Goal: Task Accomplishment & Management: Manage account settings

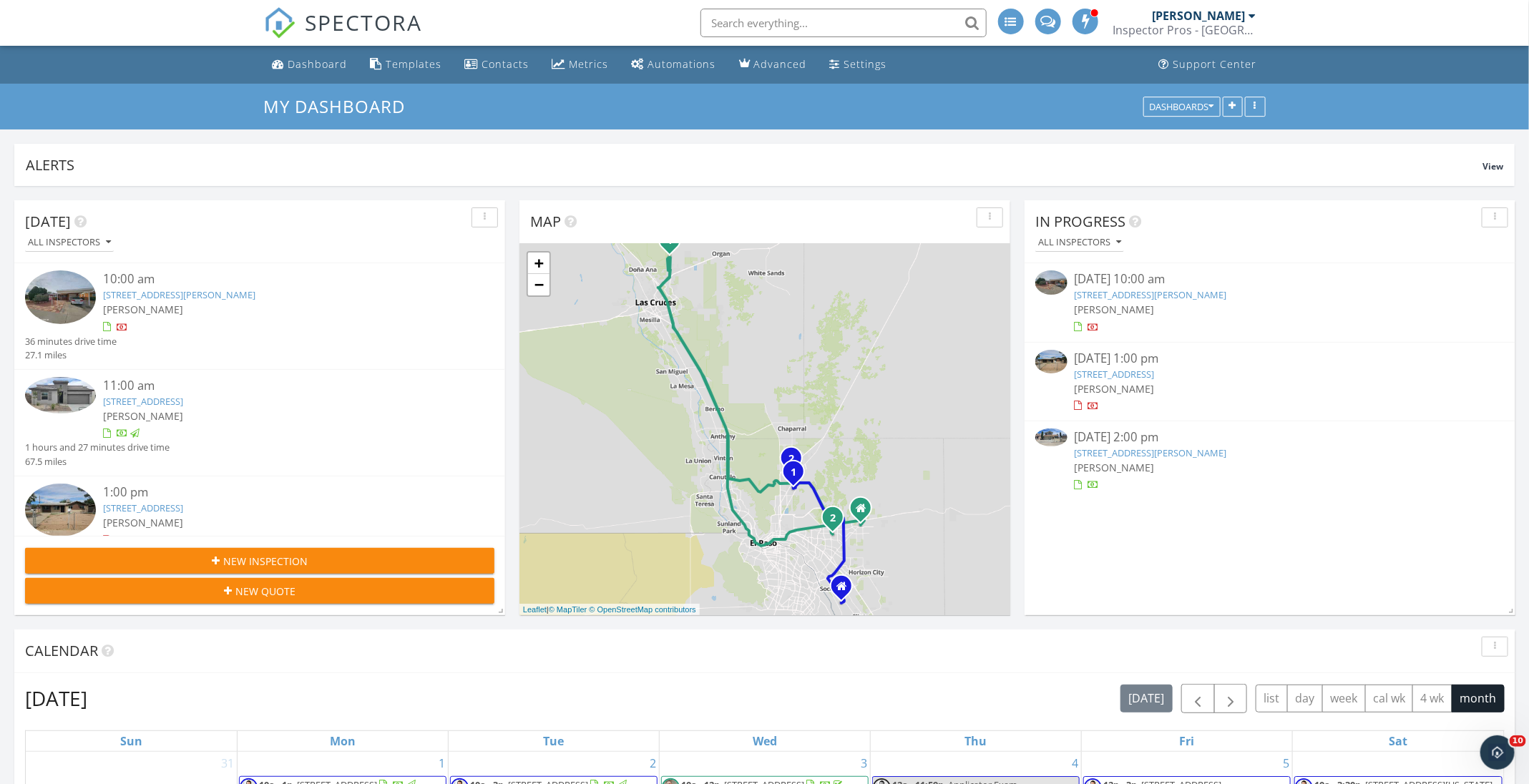
click at [191, 299] on link "5828 Sturgeon, El Paso, TX 79924" at bounding box center [179, 295] width 153 height 13
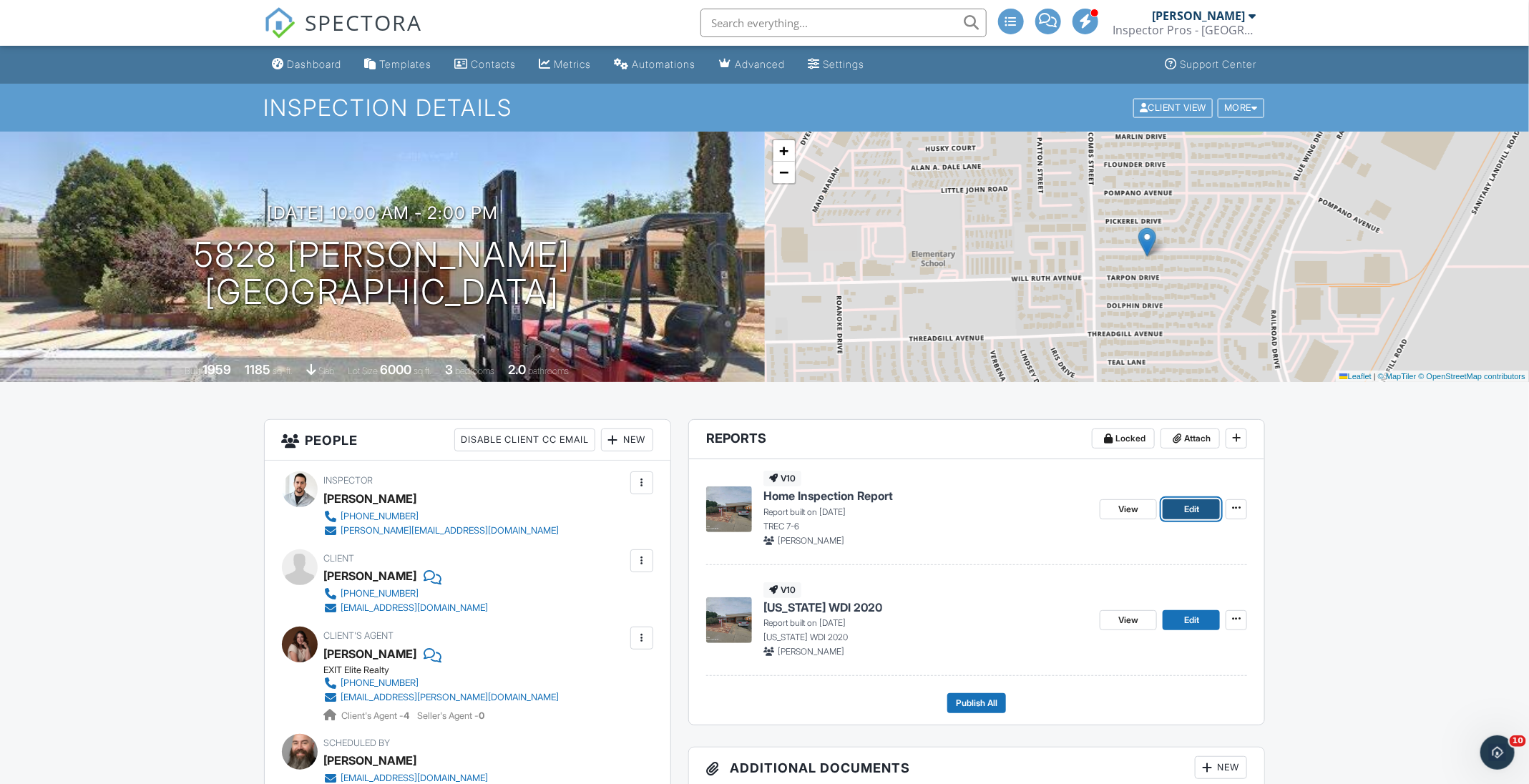
click at [1211, 507] on link "Edit" at bounding box center [1190, 509] width 57 height 20
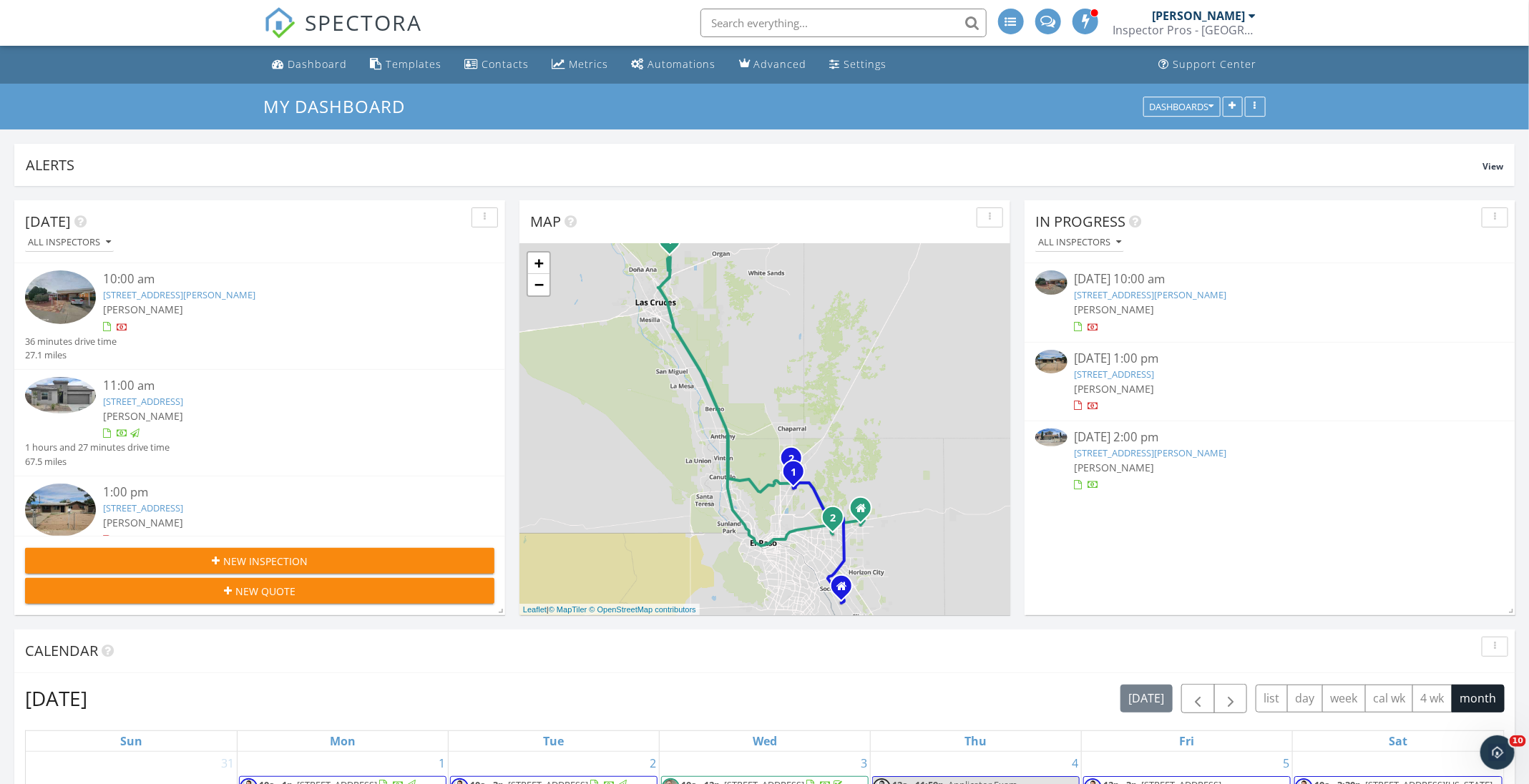
click at [1154, 367] on link "5641 Kensington Cir, El Paso, TX 79924" at bounding box center [1114, 374] width 80 height 13
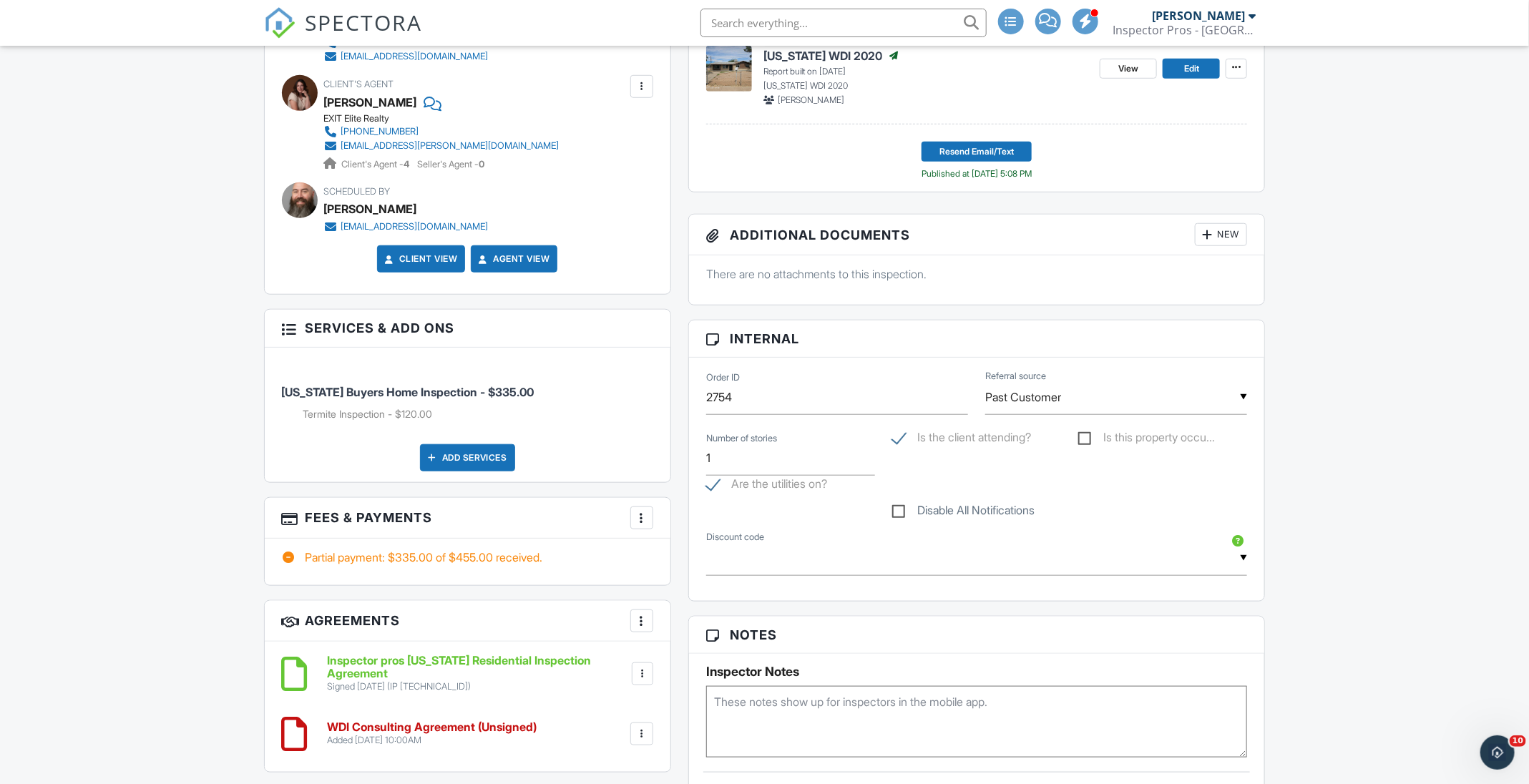
scroll to position [644, 0]
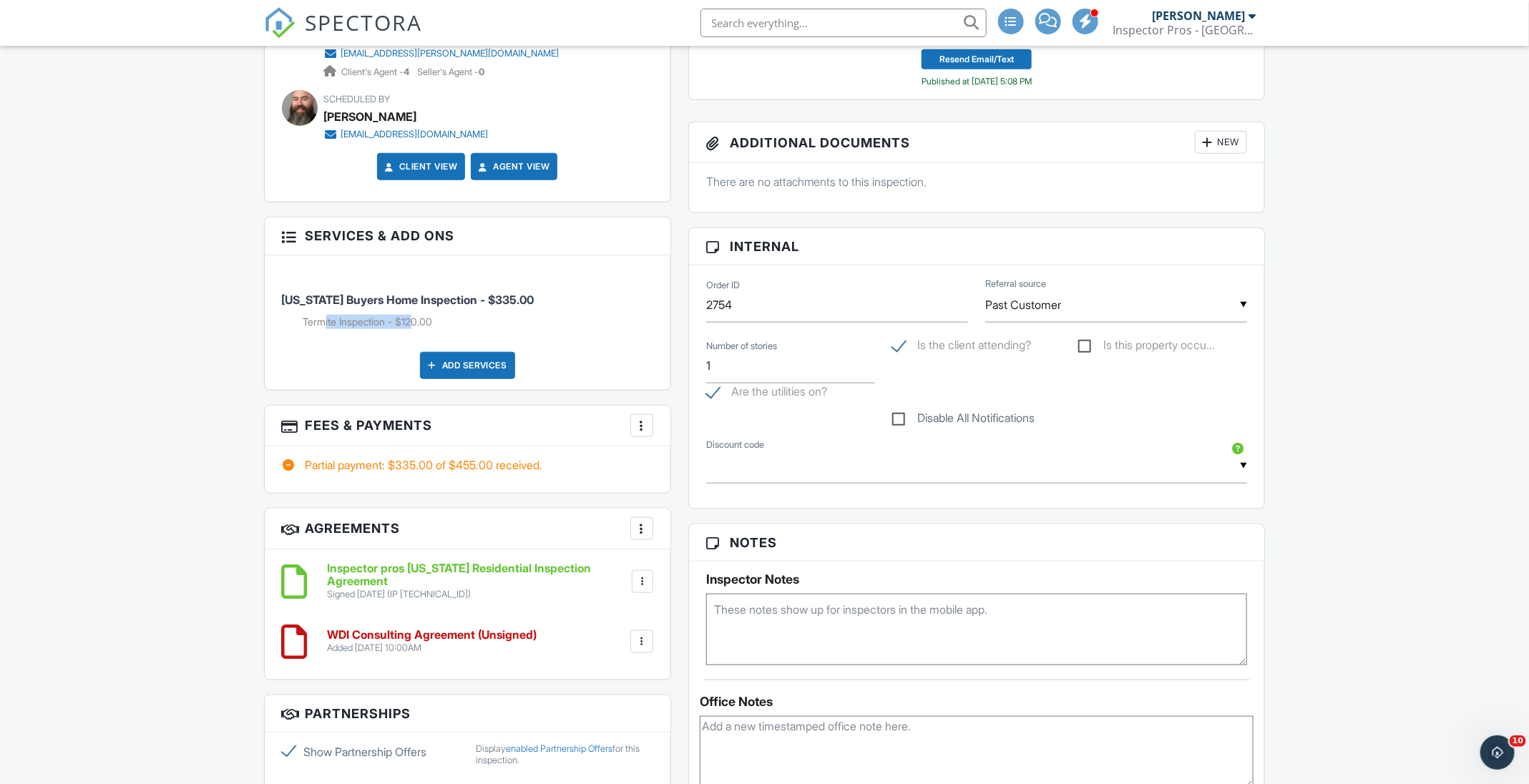
drag, startPoint x: 324, startPoint y: 316, endPoint x: 418, endPoint y: 328, distance: 94.8
click at [417, 328] on li "Texas Buyers Home Inspection - $335.00 Termite Inspection - $120.00" at bounding box center [467, 303] width 371 height 75
click at [469, 331] on li "Texas Buyers Home Inspection - $335.00 Termite Inspection - $120.00" at bounding box center [467, 303] width 371 height 75
click at [361, 318] on li "Termite Inspection - $120.00" at bounding box center [478, 322] width 350 height 14
drag, startPoint x: 298, startPoint y: 322, endPoint x: 440, endPoint y: 327, distance: 142.1
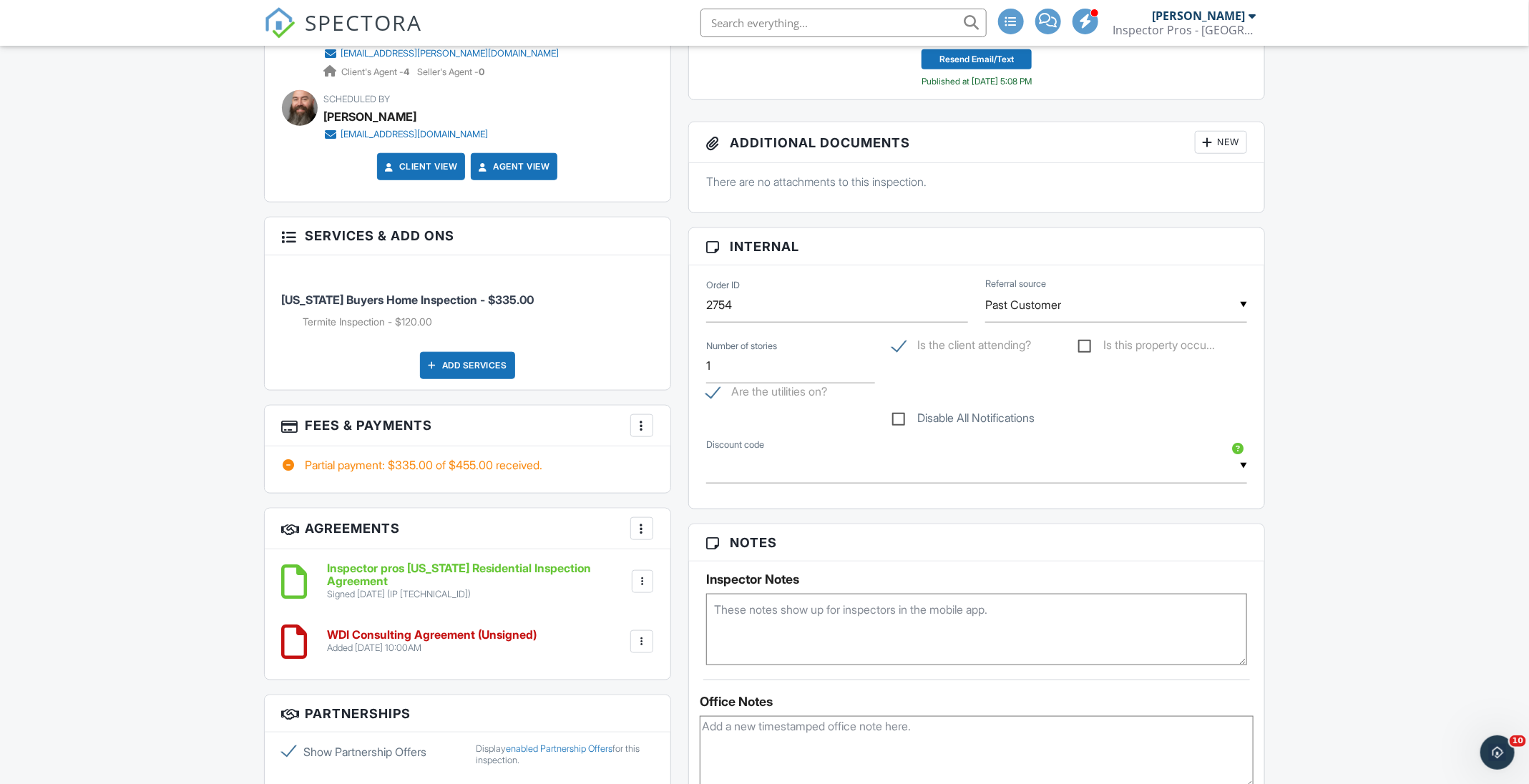
click at [440, 327] on li "Texas Buyers Home Inspection - $335.00 Termite Inspection - $120.00" at bounding box center [467, 303] width 371 height 75
click at [441, 327] on li "Termite Inspection - $120.00" at bounding box center [478, 322] width 350 height 14
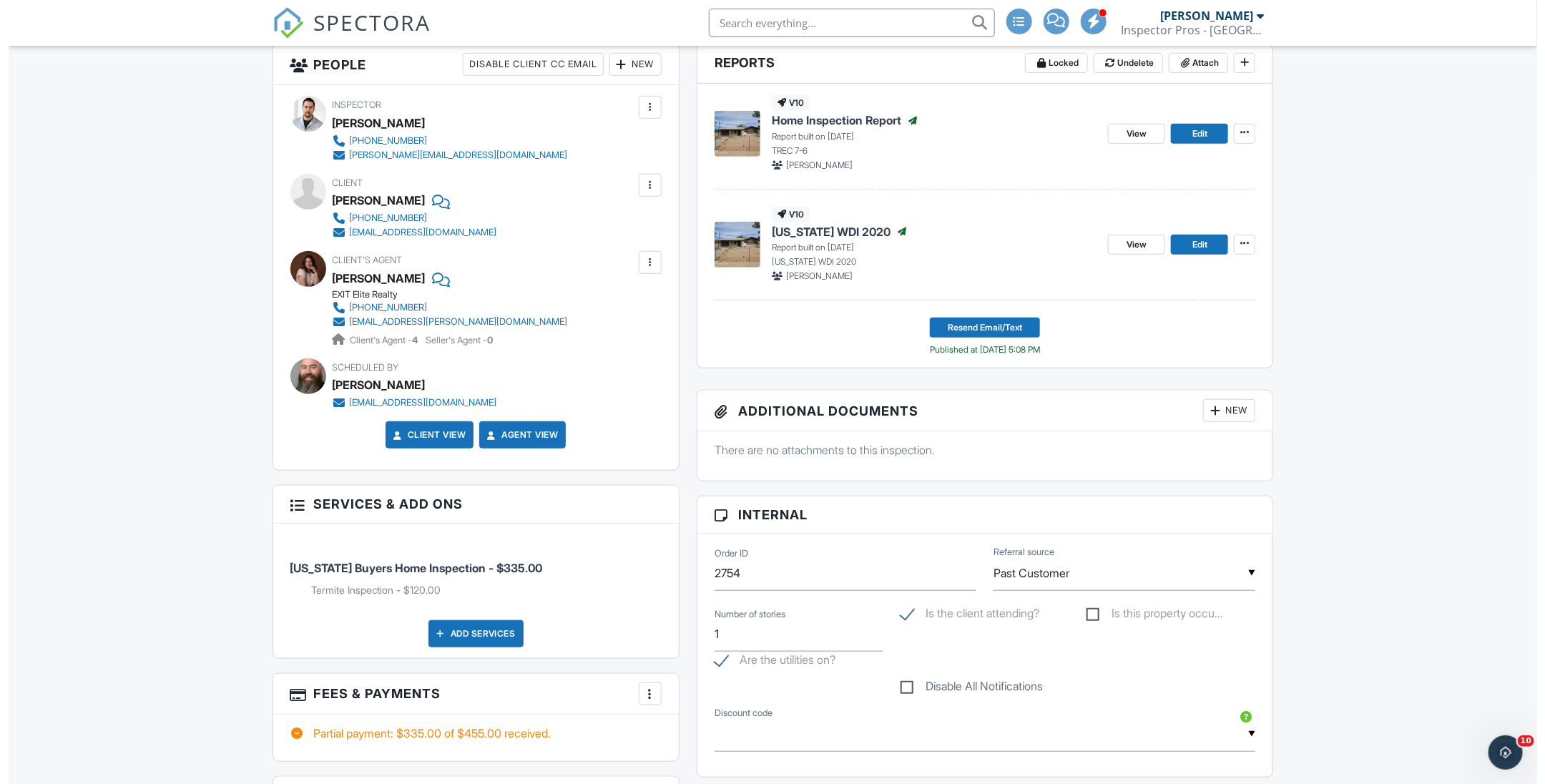
scroll to position [322, 0]
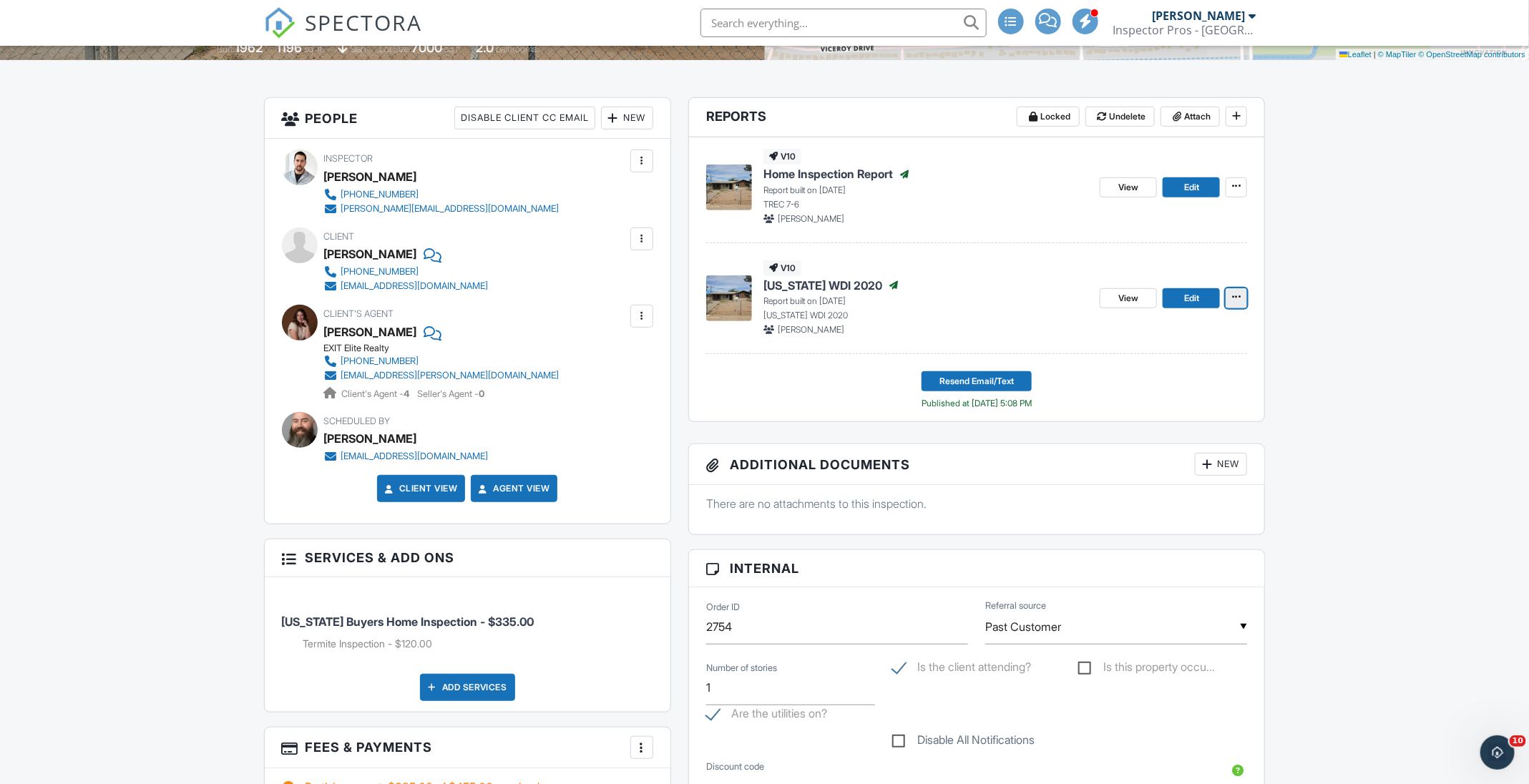
click at [1234, 305] on button at bounding box center [1236, 298] width 21 height 20
click at [1140, 509] on input "Delete Report" at bounding box center [1165, 504] width 146 height 32
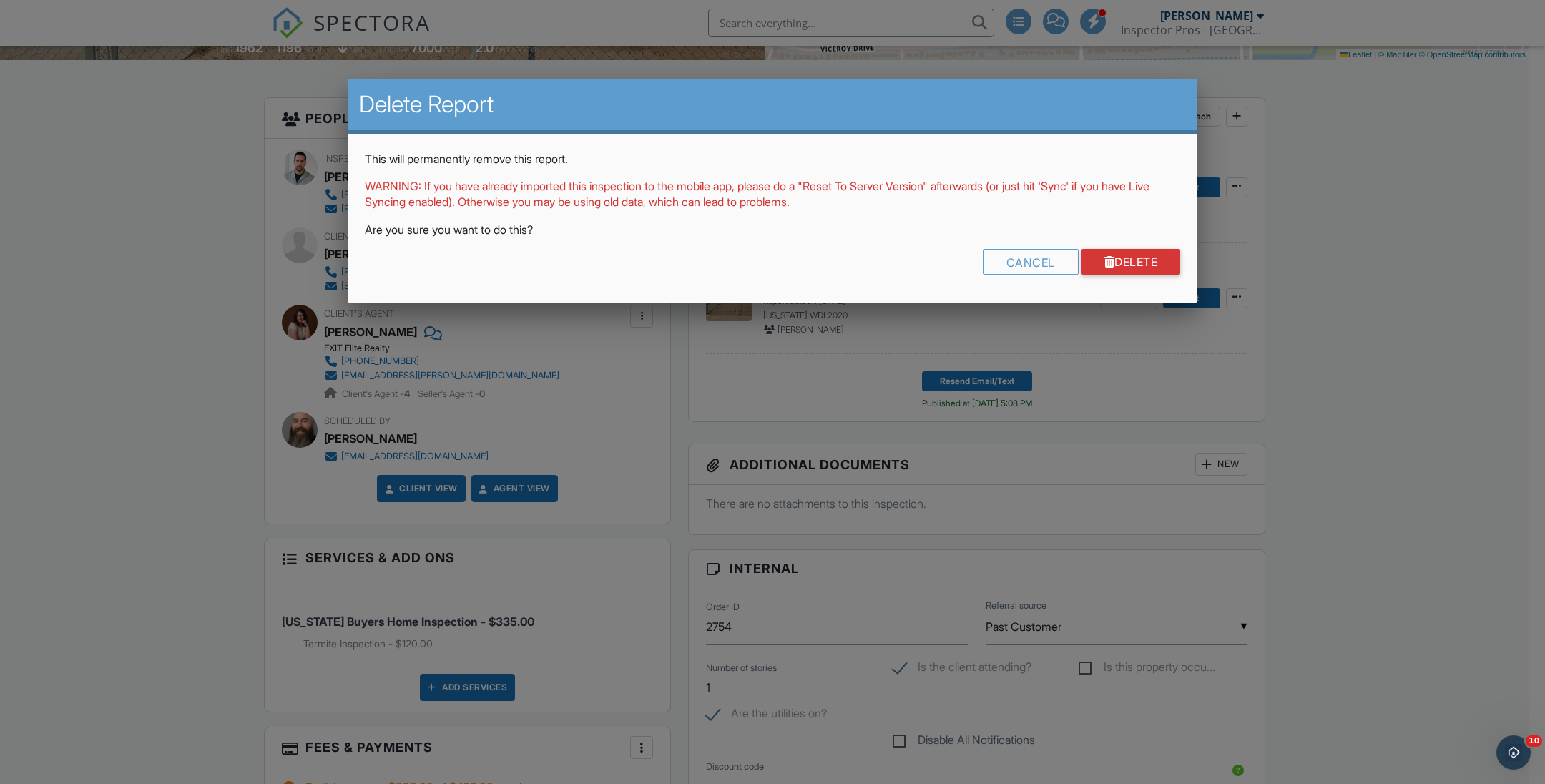
click at [1157, 274] on div "Cancel Delete" at bounding box center [773, 267] width 816 height 37
click at [1129, 264] on link "Delete" at bounding box center [1131, 261] width 99 height 25
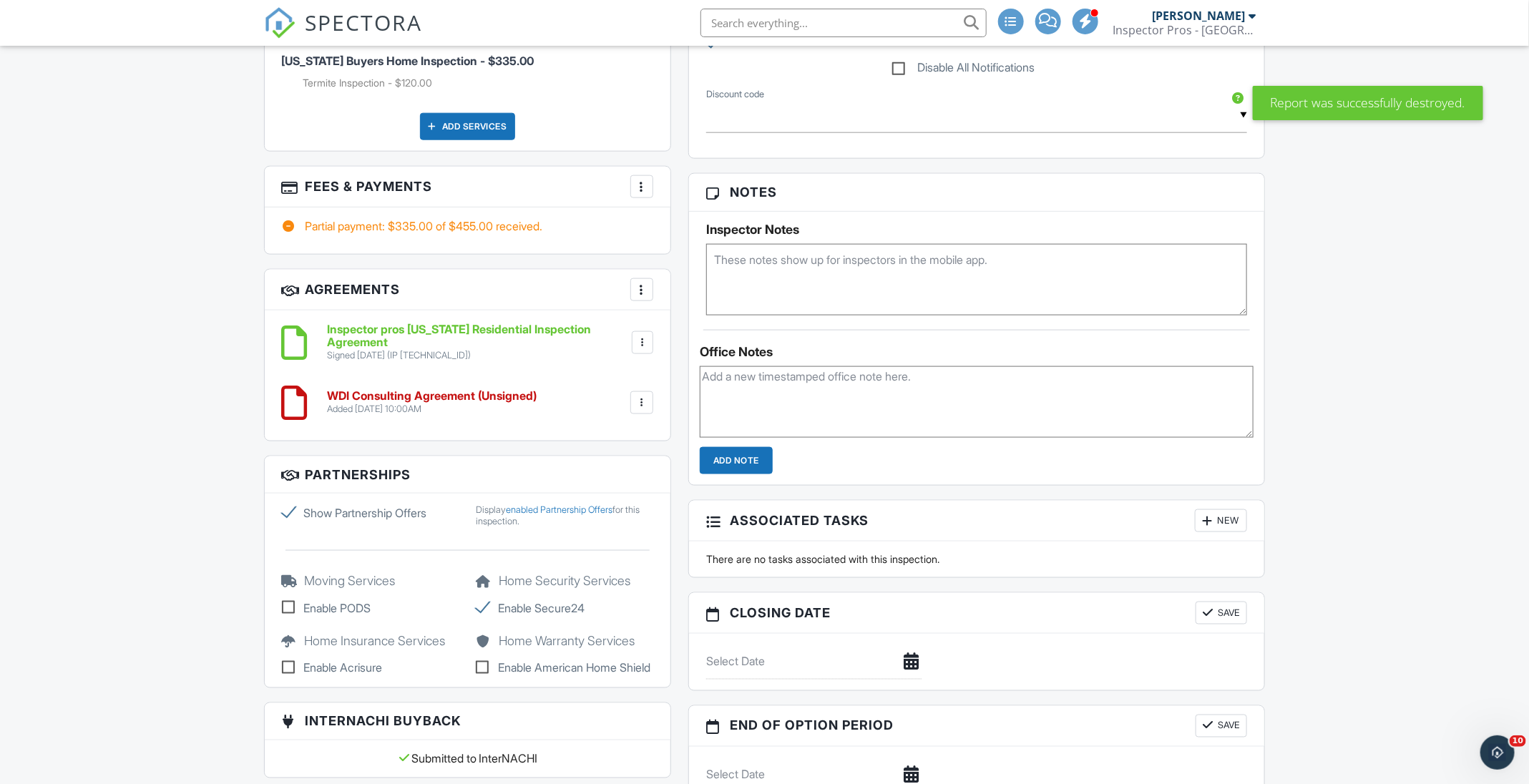
click at [641, 406] on div at bounding box center [641, 403] width 14 height 14
click at [593, 509] on li "Delete" at bounding box center [604, 513] width 82 height 36
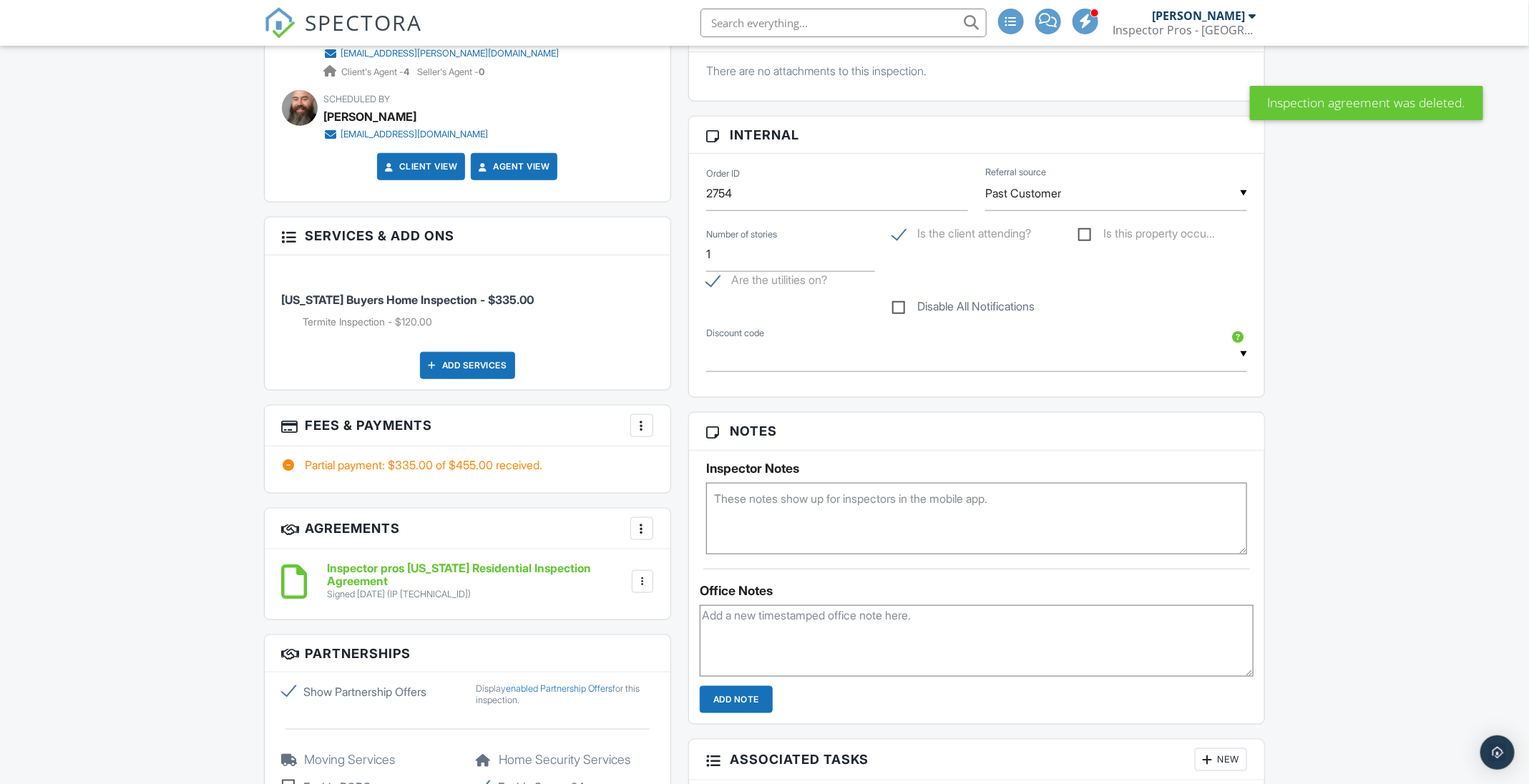
click at [635, 424] on div at bounding box center [641, 425] width 14 height 14
click at [700, 471] on li "Edit Fees & Payments" at bounding box center [713, 469] width 149 height 36
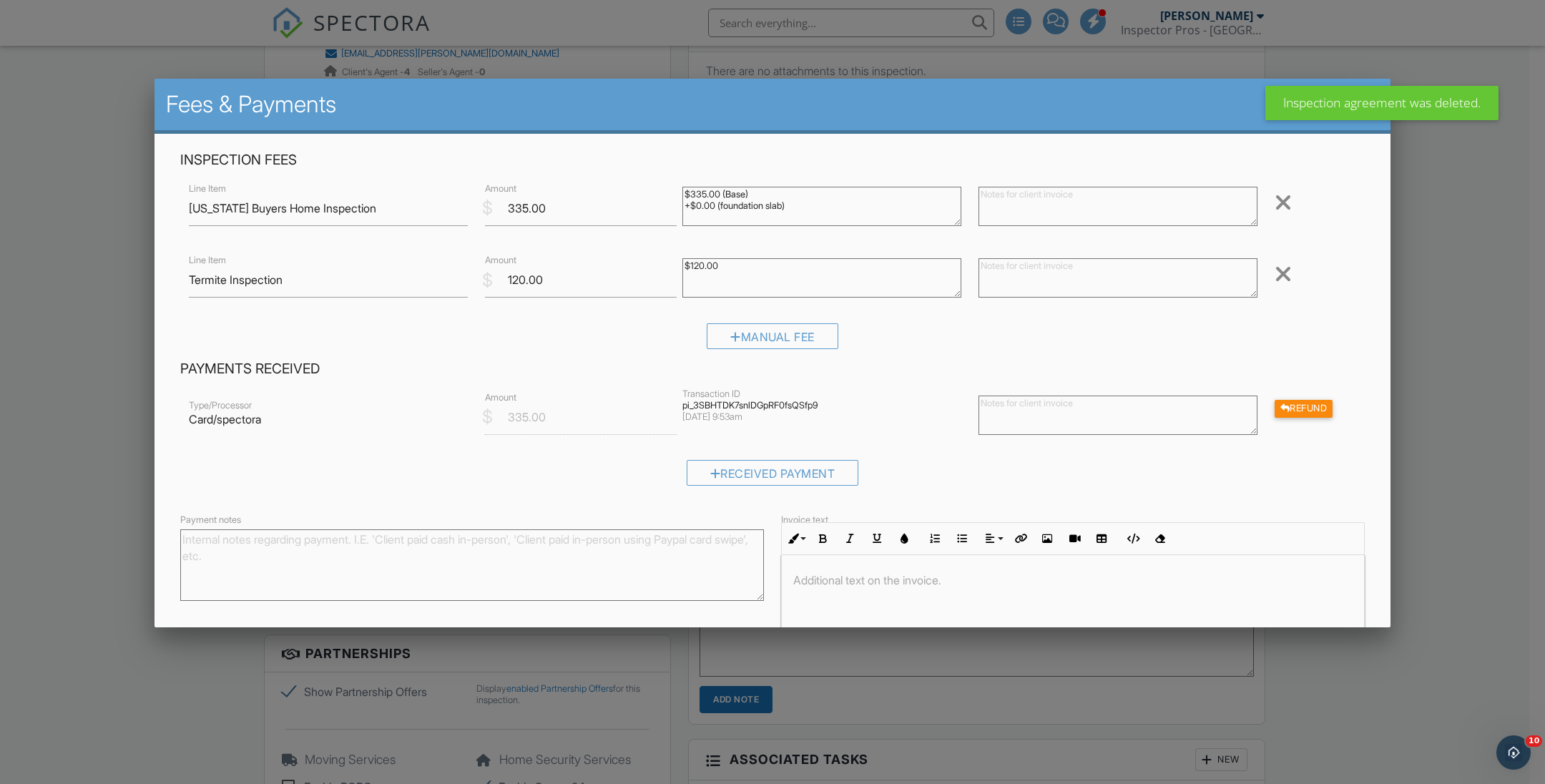
click at [1275, 281] on div at bounding box center [1284, 274] width 18 height 23
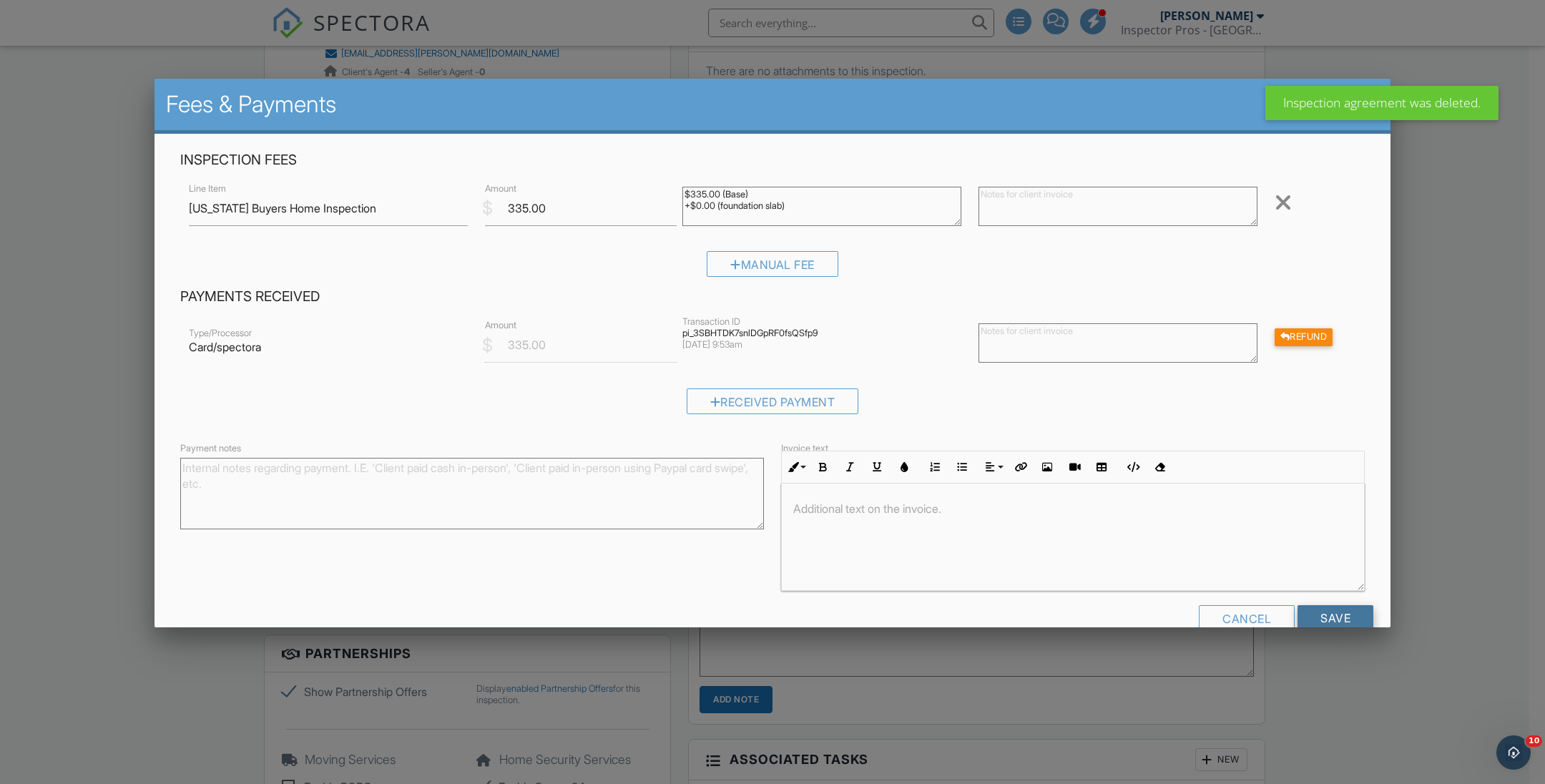
click at [1335, 614] on input "Save" at bounding box center [1335, 617] width 75 height 25
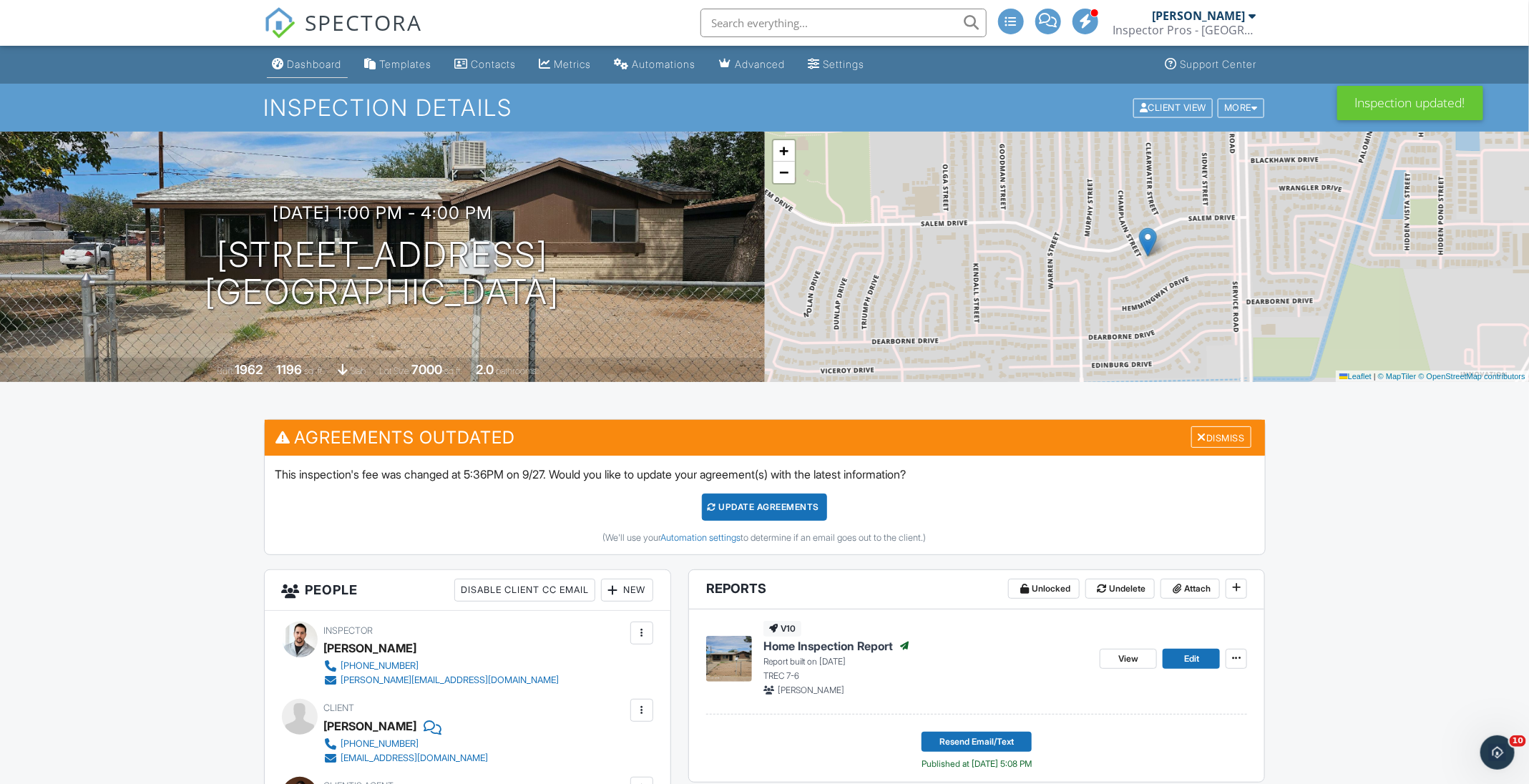
click at [312, 71] on link "Dashboard" at bounding box center [307, 65] width 81 height 26
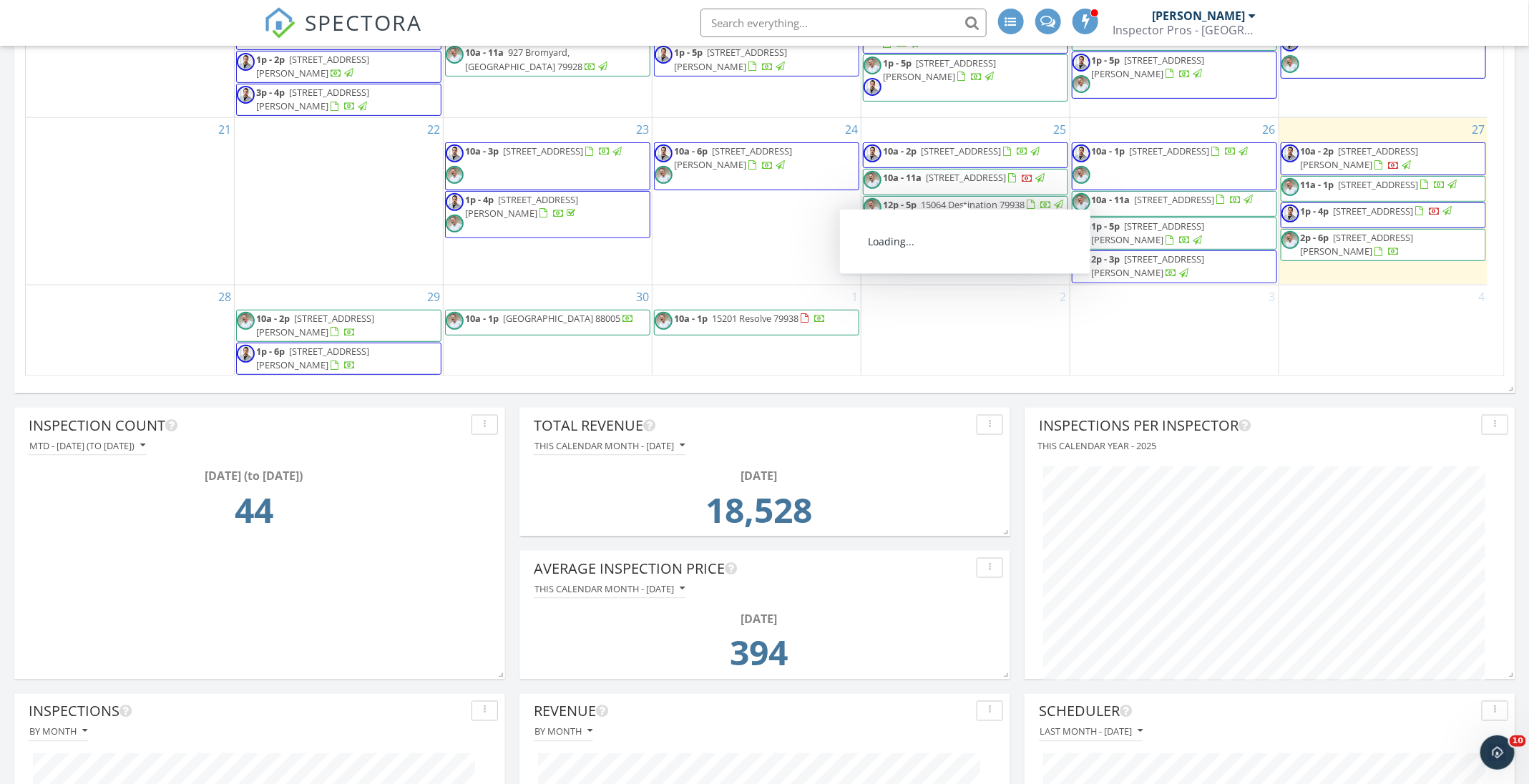
scroll to position [859, 0]
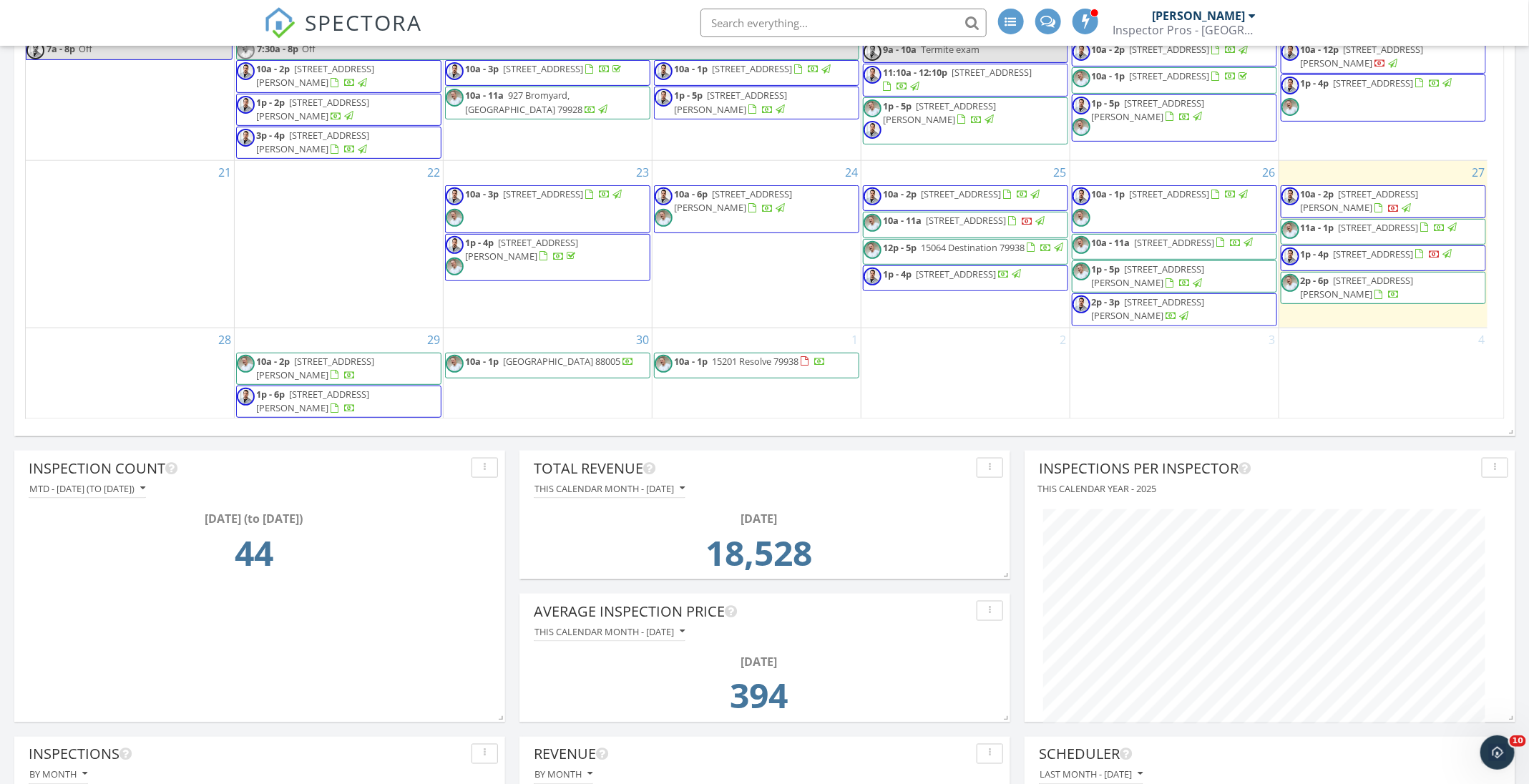
click at [1402, 196] on span "10a - 2p [STREET_ADDRESS][PERSON_NAME]" at bounding box center [1383, 202] width 204 height 28
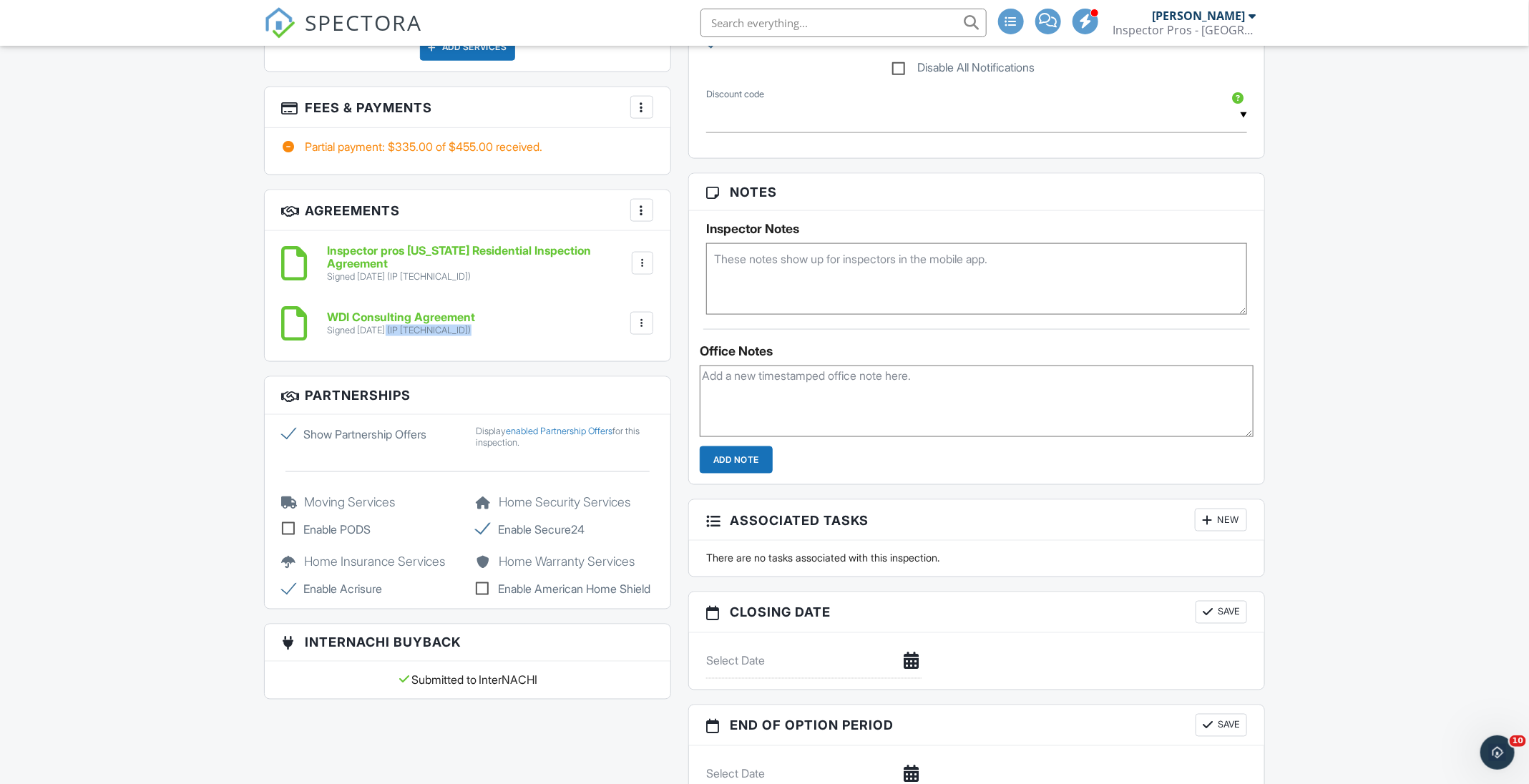
drag, startPoint x: 653, startPoint y: 332, endPoint x: 389, endPoint y: 346, distance: 264.4
click at [389, 346] on div "Inspector pros Texas Residential Inspection Agreement Signed 09/27/2025 (IP 99.…" at bounding box center [468, 296] width 405 height 130
click at [339, 362] on div "People Disable Client CC Email New Inspector Client Client's Agent Listing Agen…" at bounding box center [468, 68] width 425 height 1288
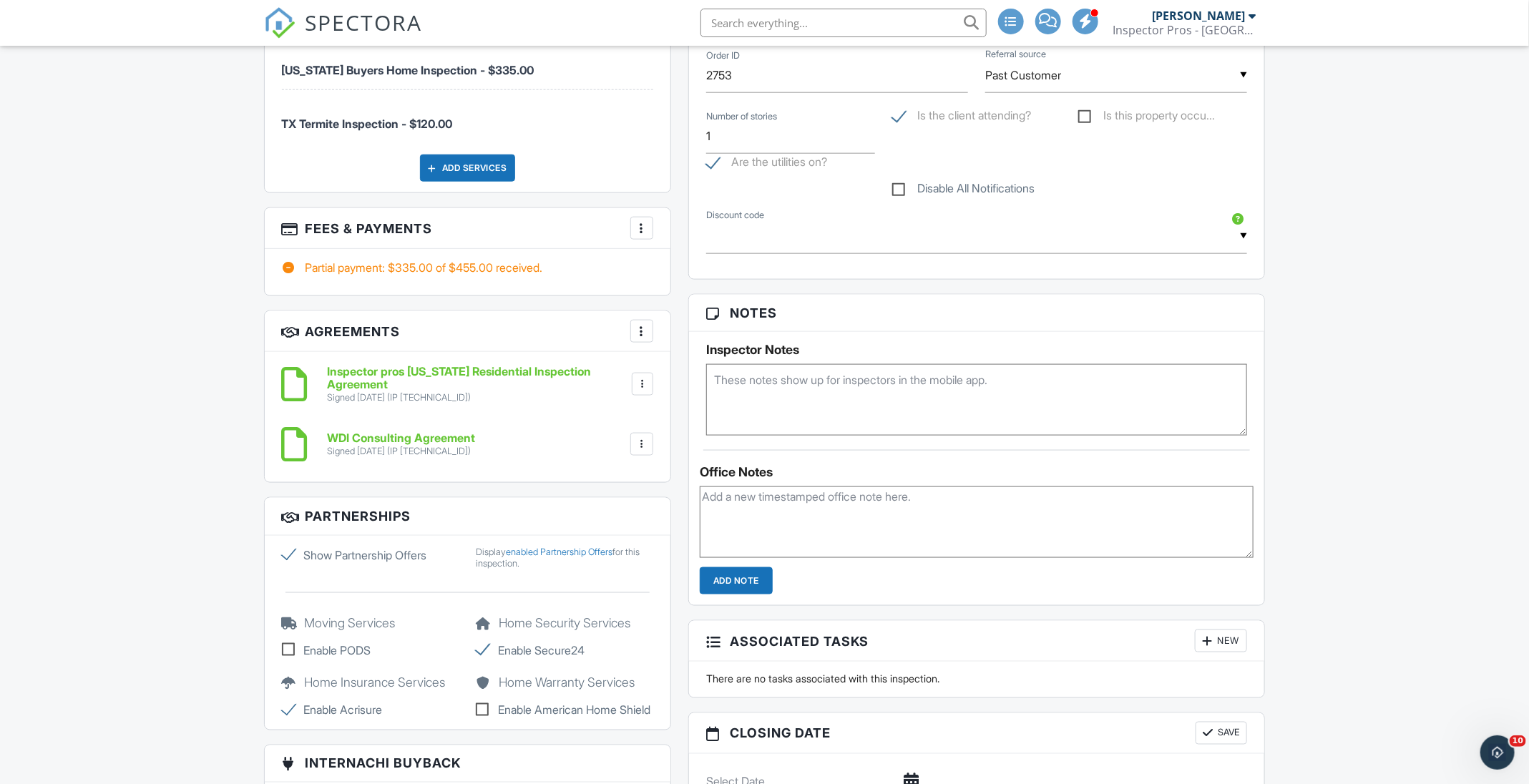
scroll to position [780, 0]
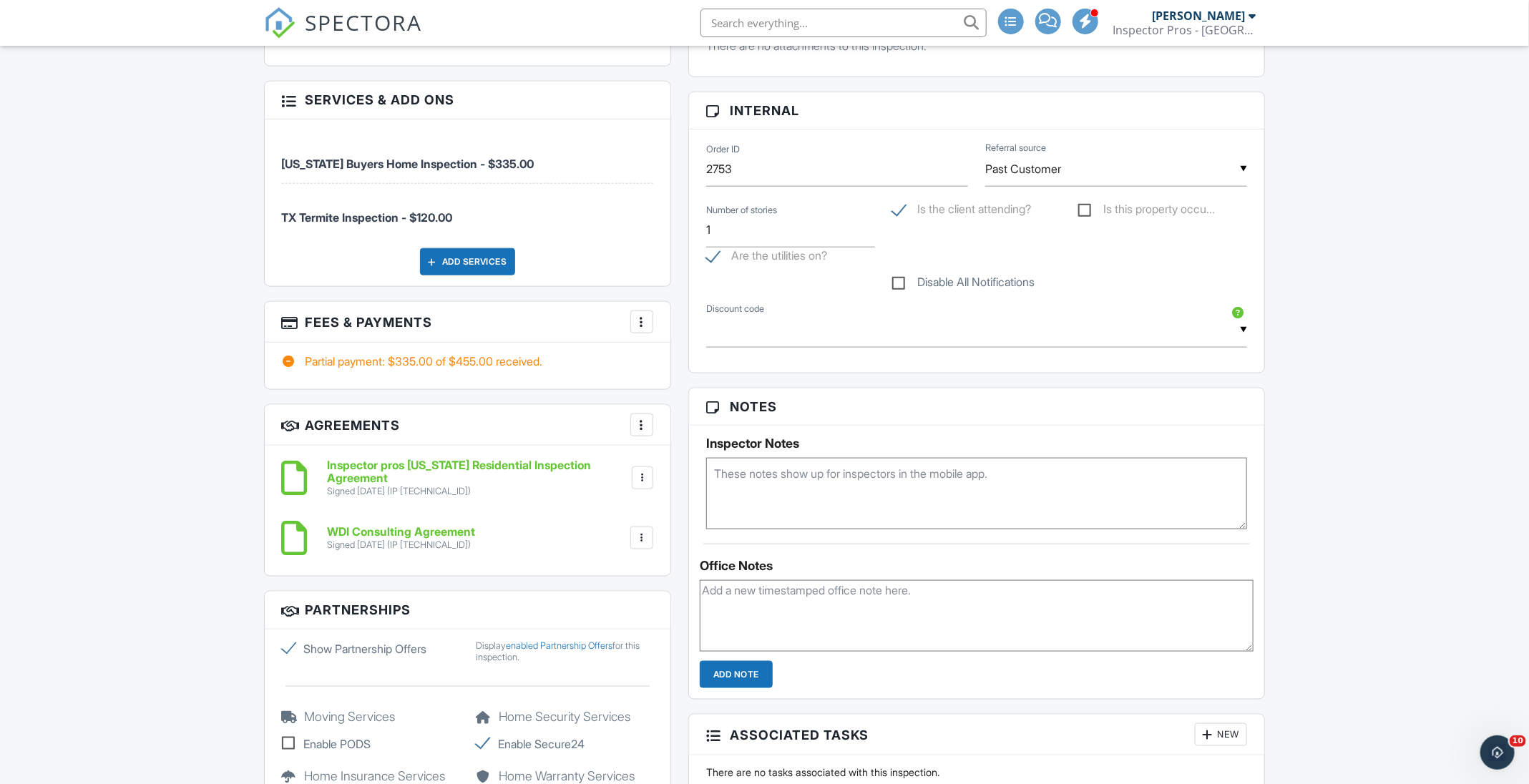
click at [645, 322] on div at bounding box center [641, 322] width 14 height 14
click at [521, 405] on h3 "Agreements More Add Agreement Edit Agreement Templates" at bounding box center [468, 425] width 405 height 40
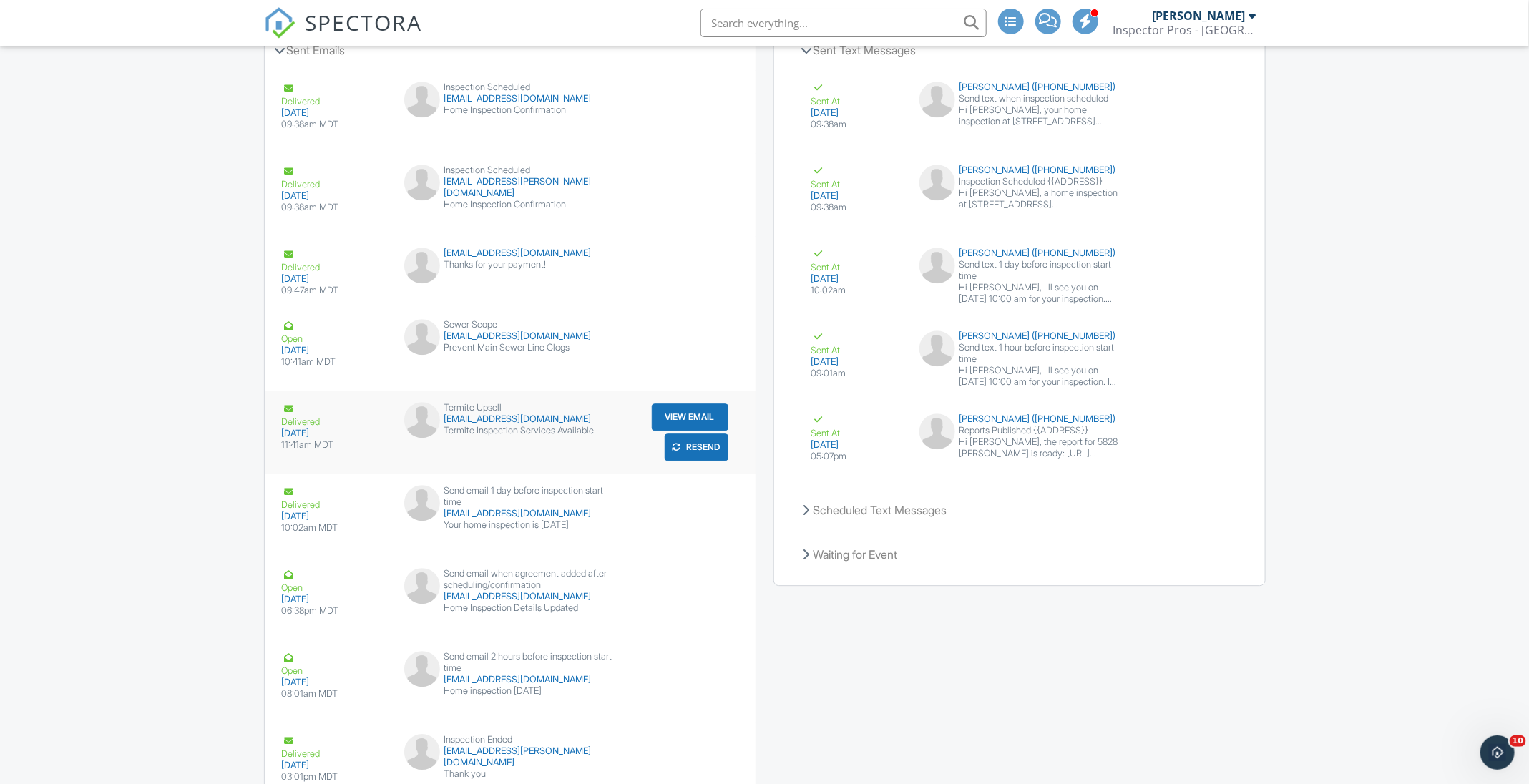
scroll to position [1637, 0]
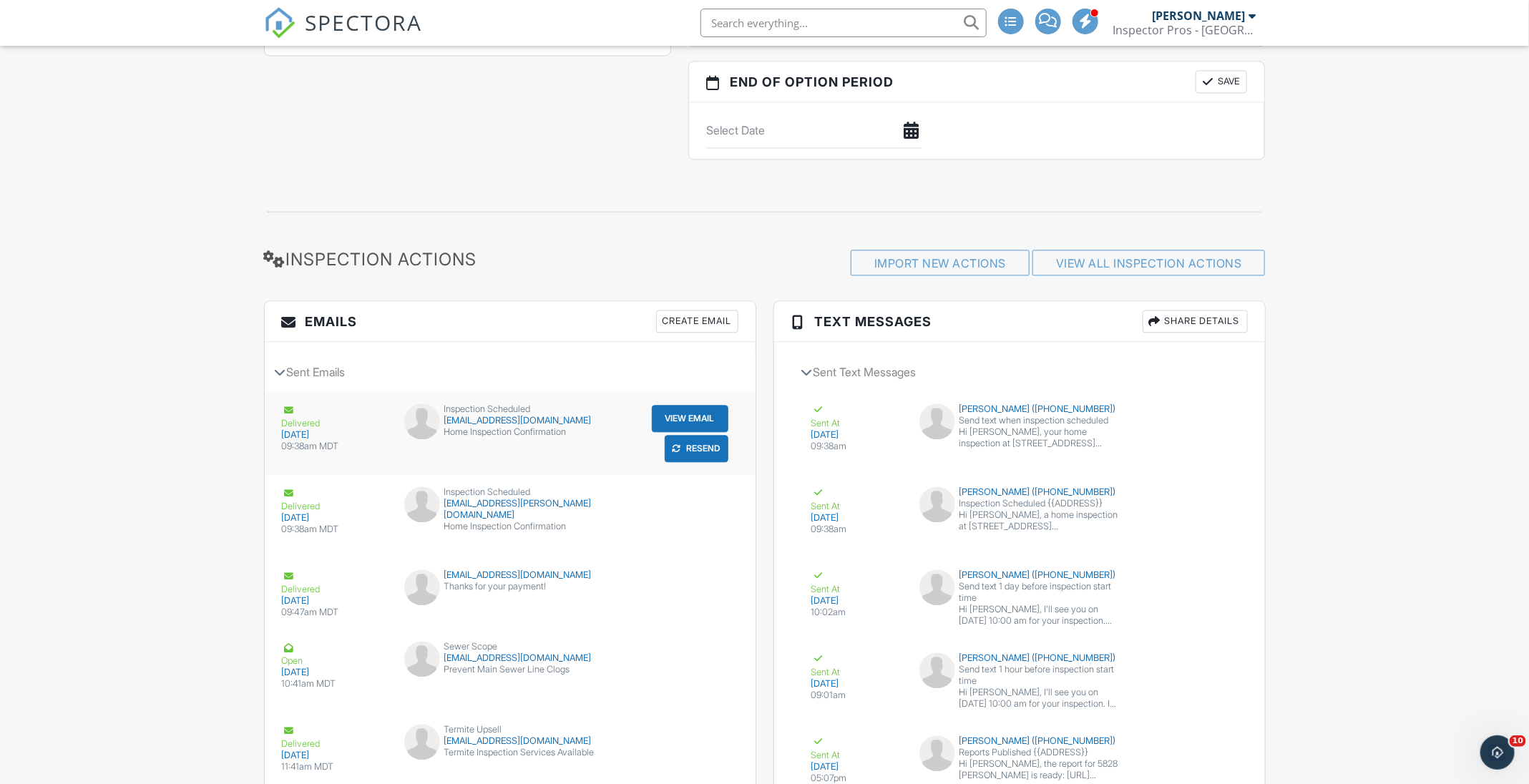
click at [691, 445] on button "Resend" at bounding box center [697, 448] width 64 height 27
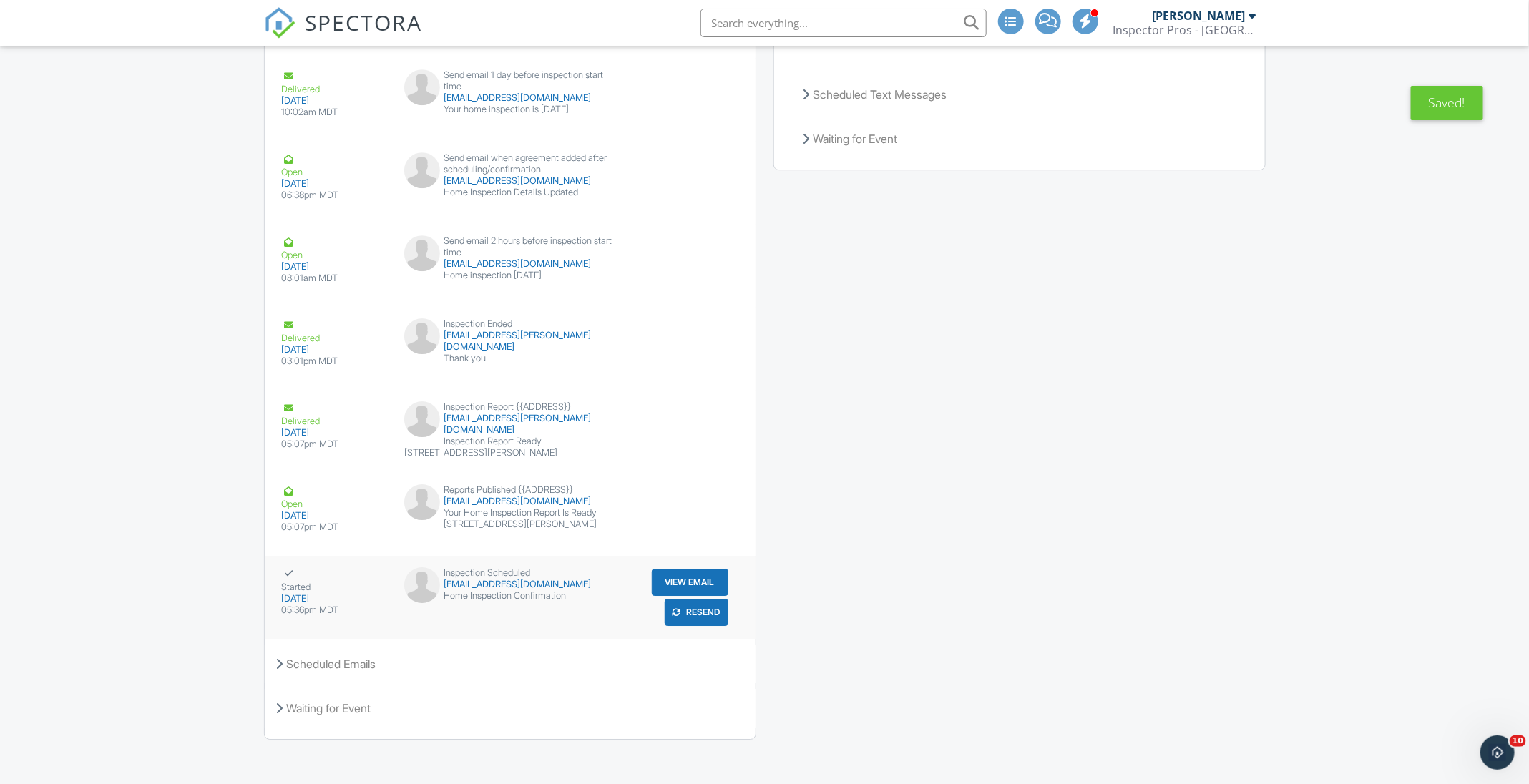
click at [672, 568] on button "View Email" at bounding box center [689, 581] width 76 height 27
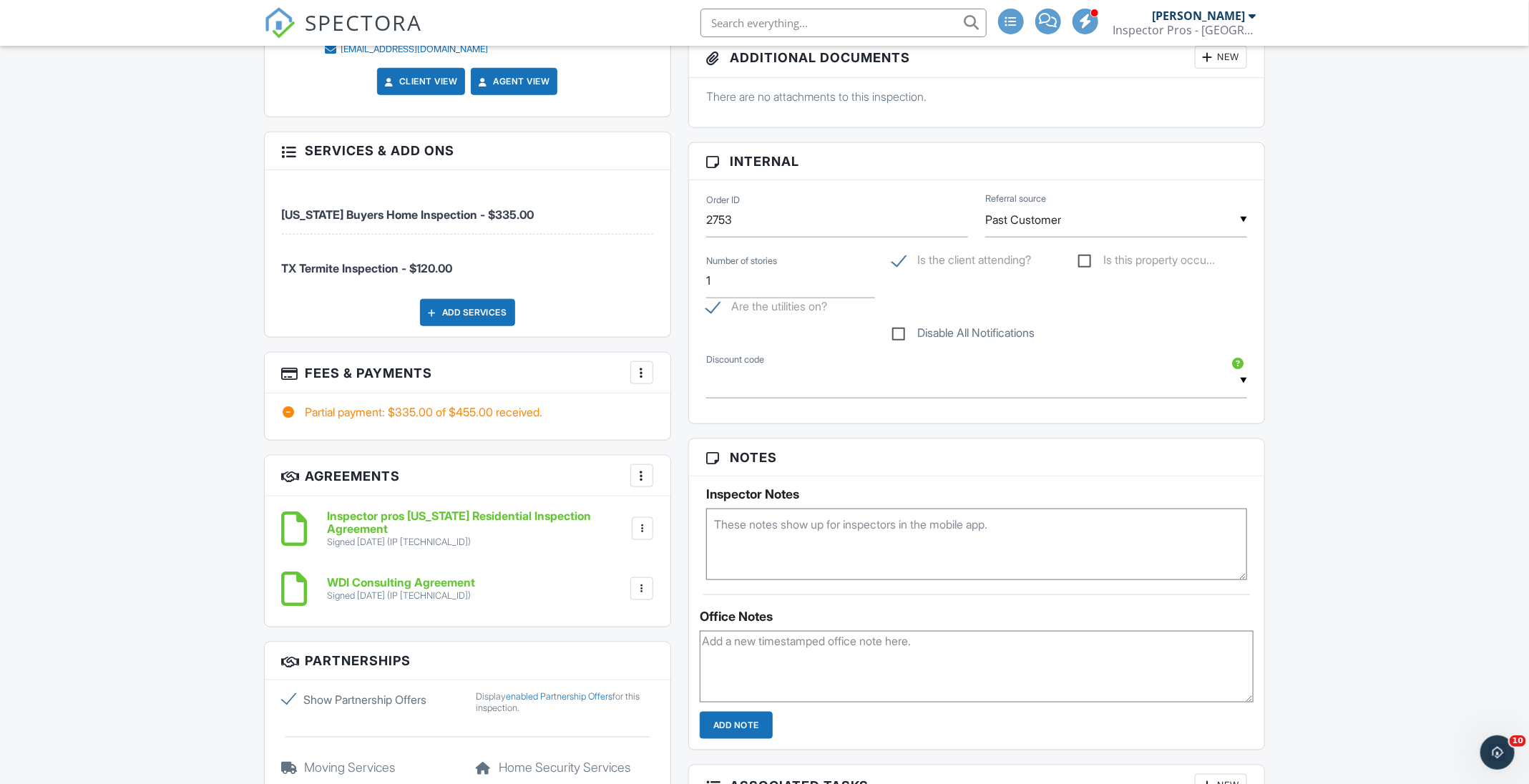
scroll to position [659, 0]
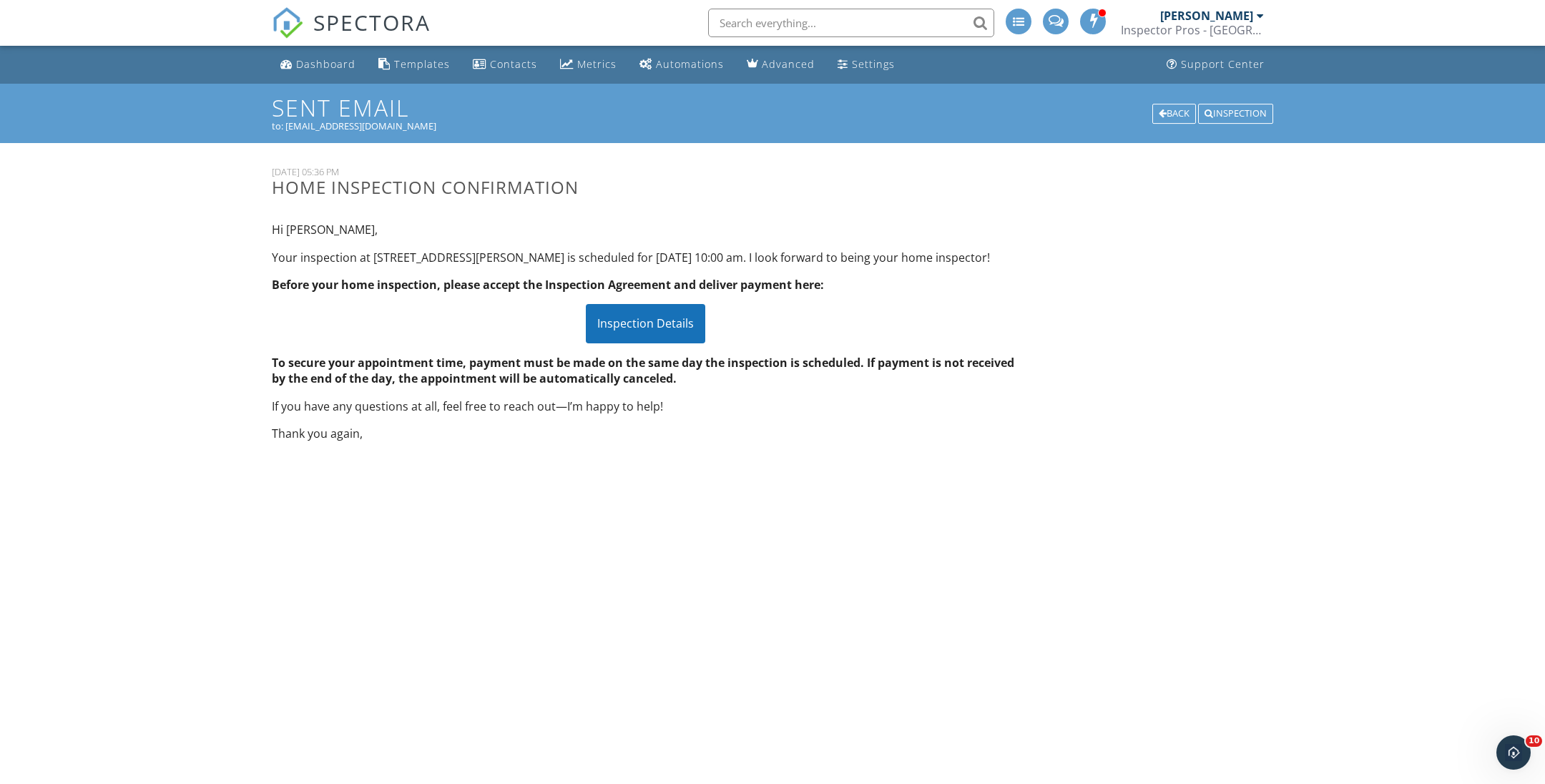
click at [643, 328] on div "Inspection Details" at bounding box center [646, 324] width 119 height 39
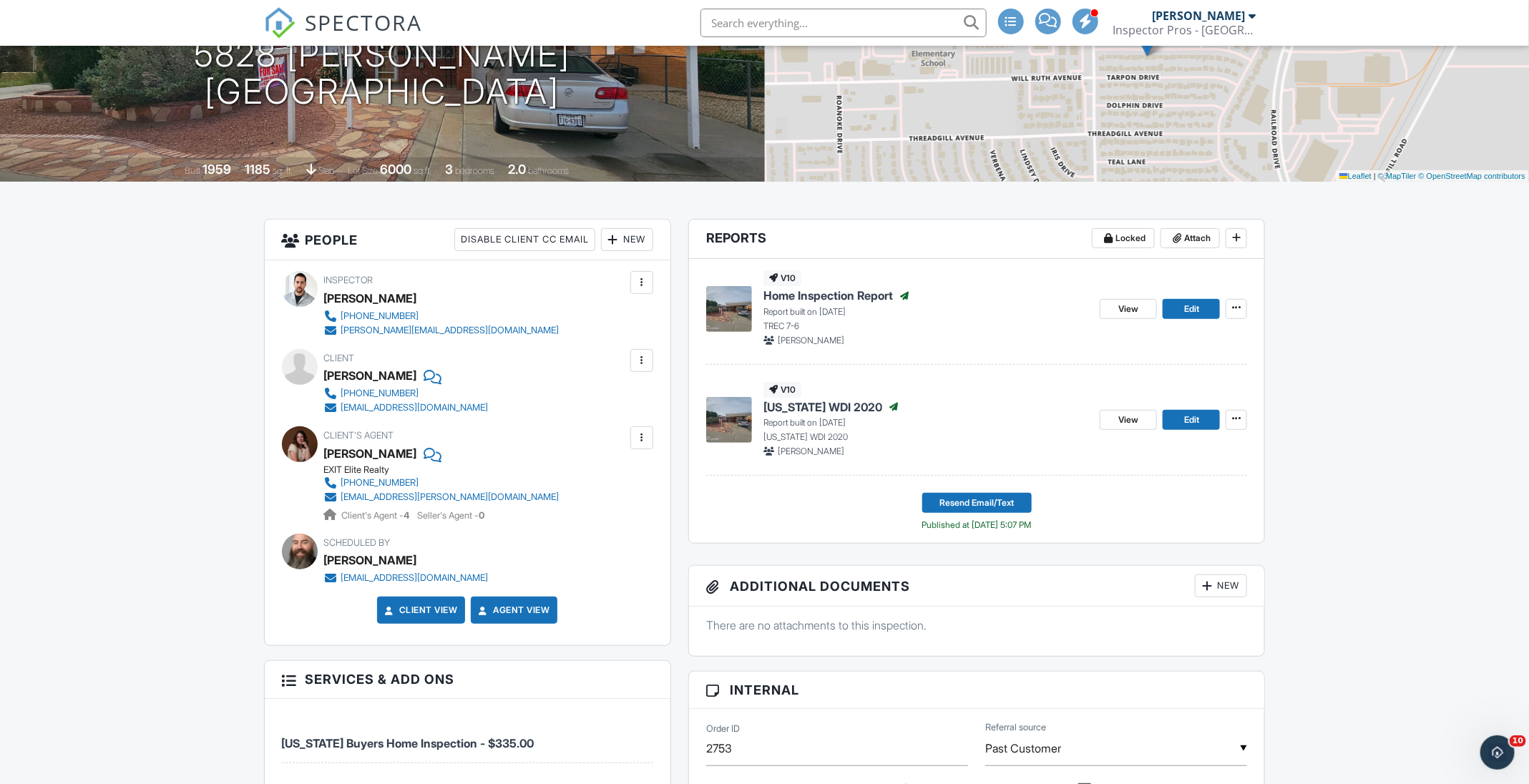
scroll to position [32, 0]
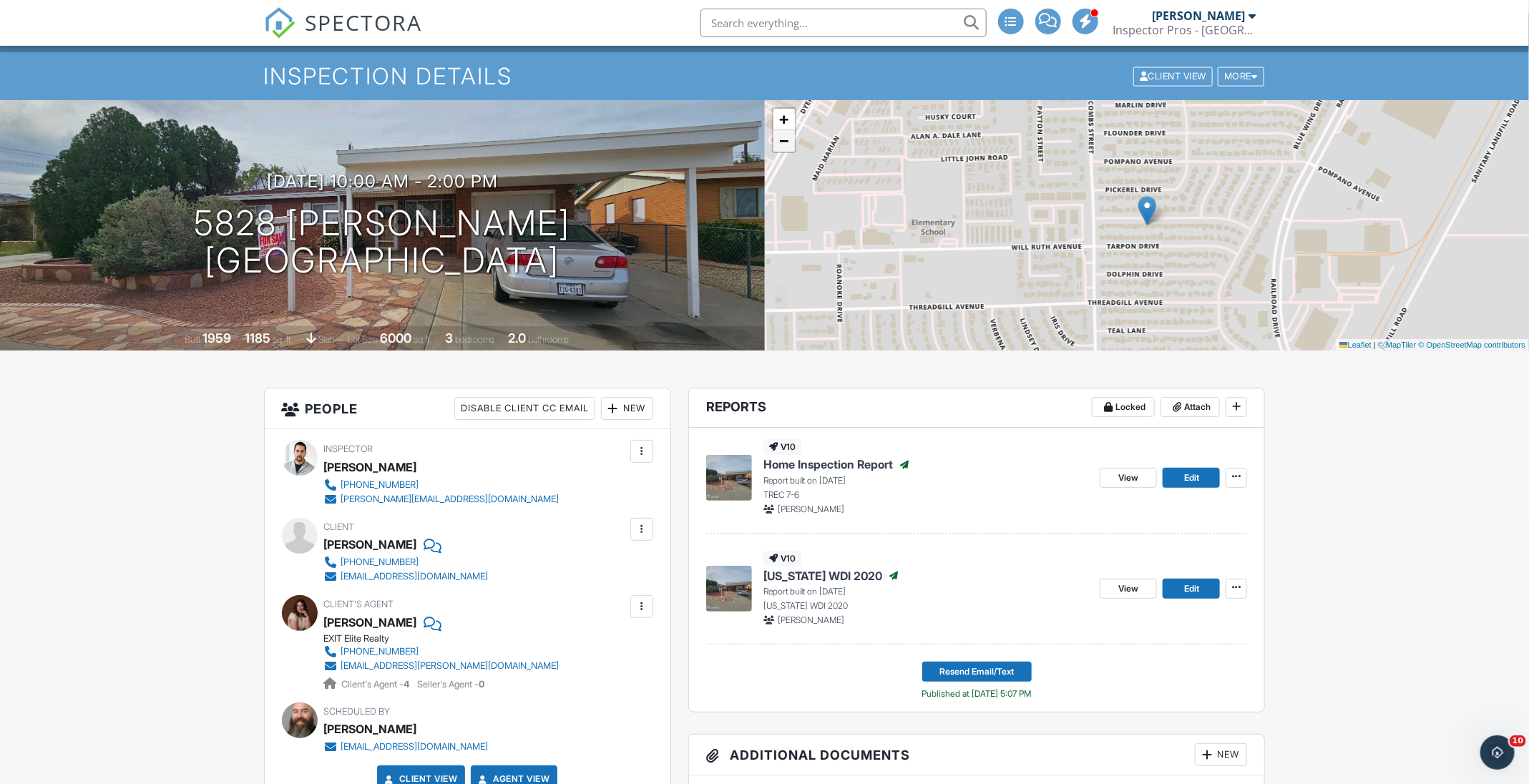
click at [788, 146] on span "−" at bounding box center [783, 140] width 10 height 18
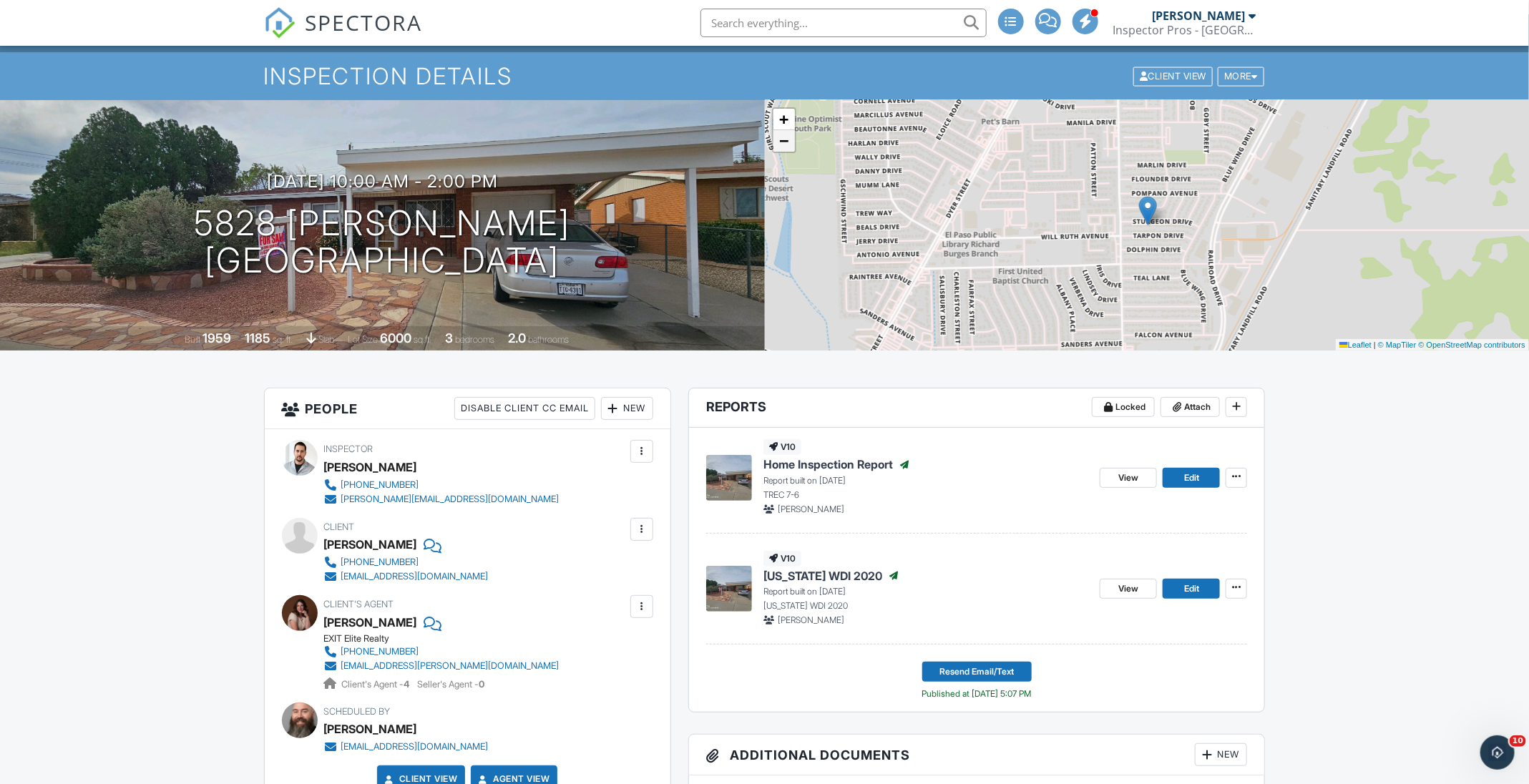
click at [788, 146] on span "−" at bounding box center [783, 140] width 10 height 18
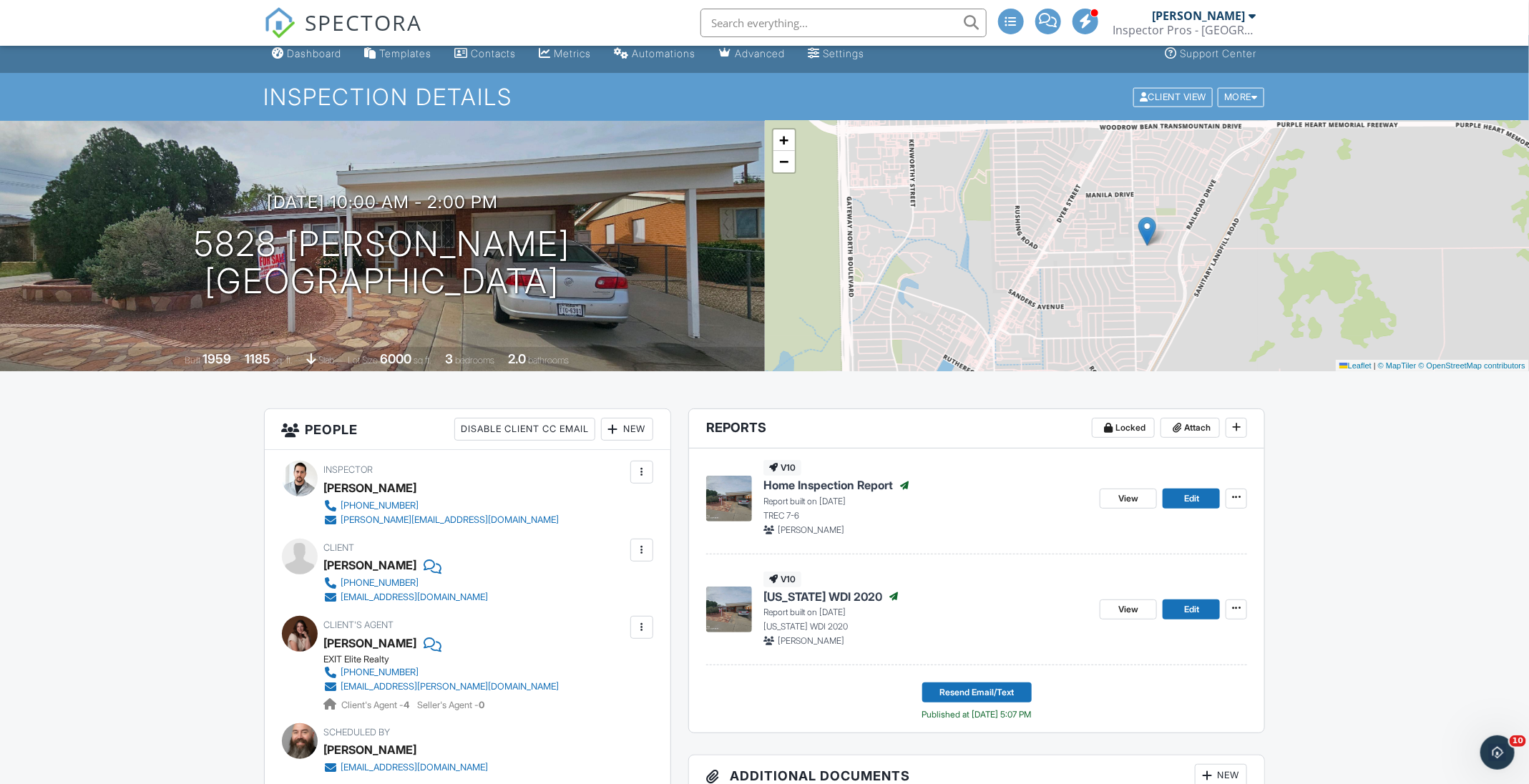
scroll to position [0, 0]
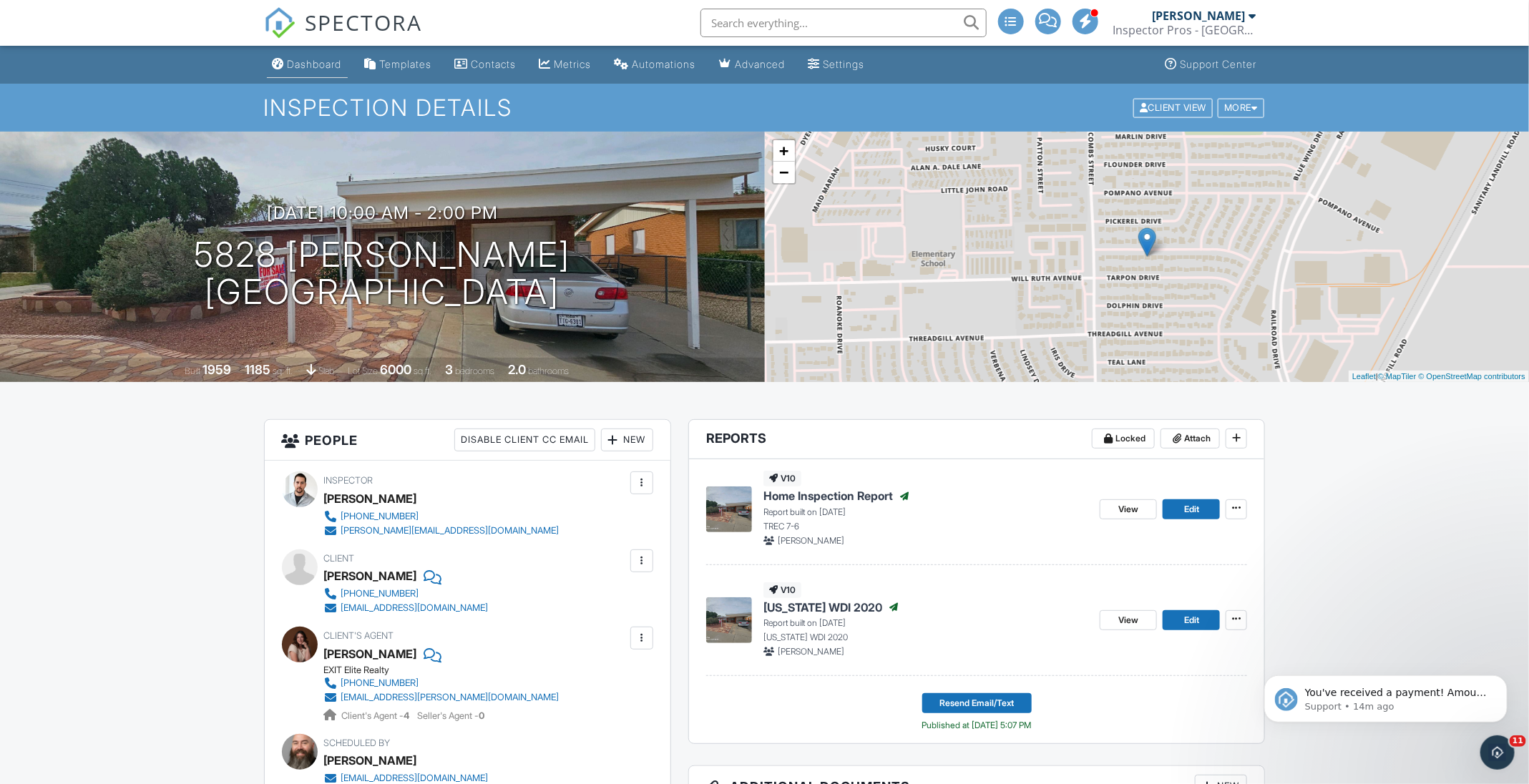
click at [333, 68] on div "Dashboard" at bounding box center [315, 64] width 54 height 12
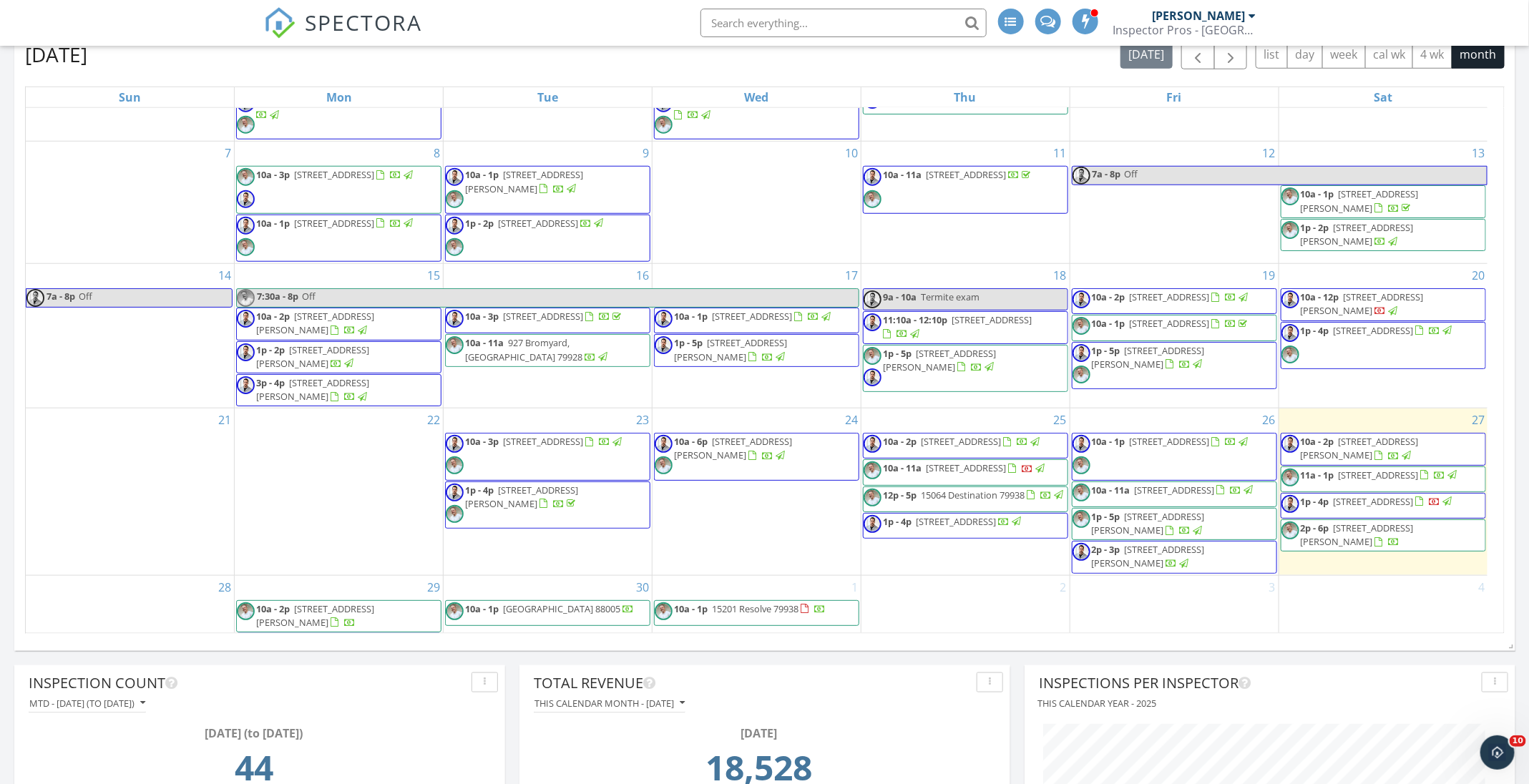
scroll to position [107, 0]
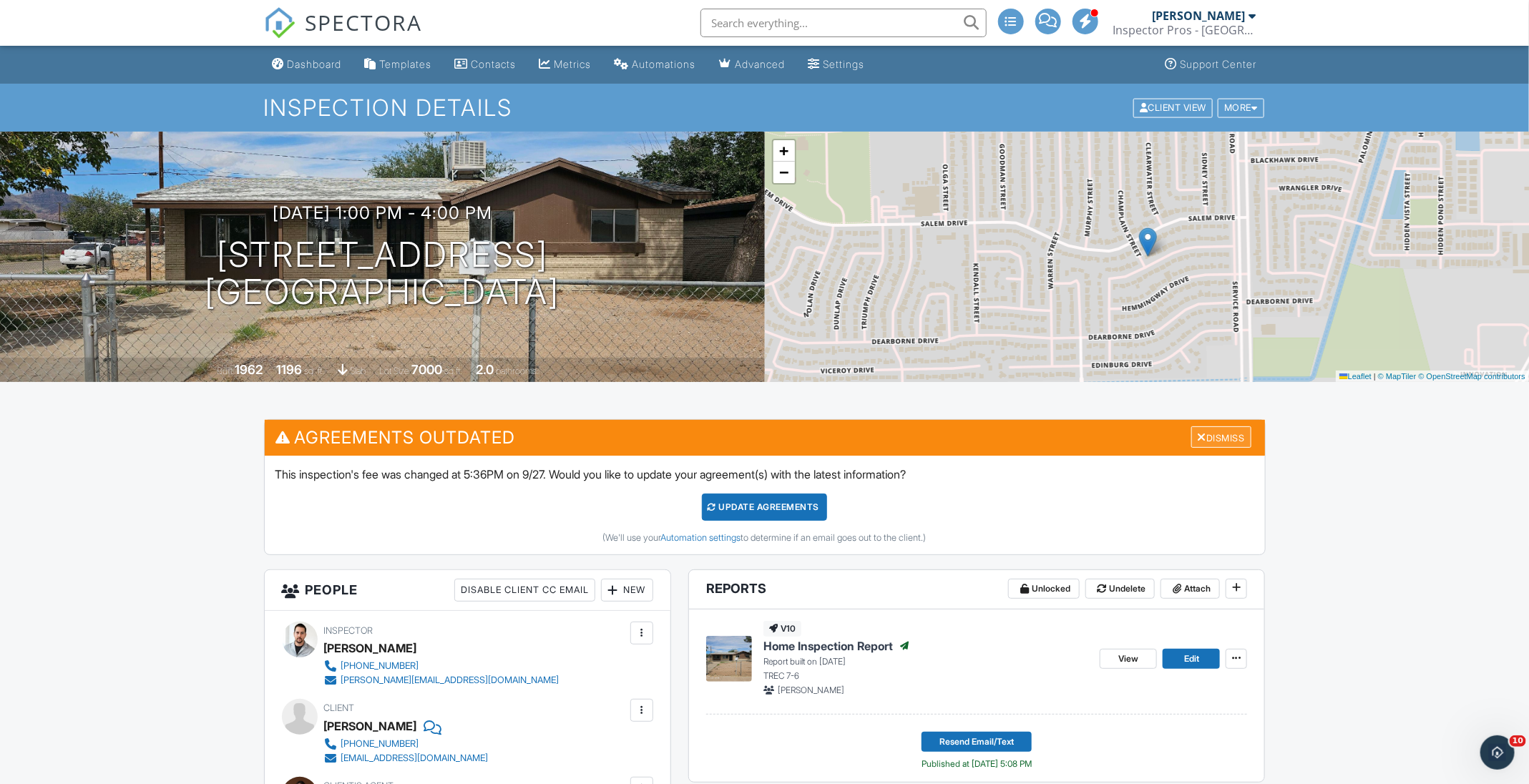
click at [1239, 441] on div "Dismiss" at bounding box center [1221, 437] width 60 height 22
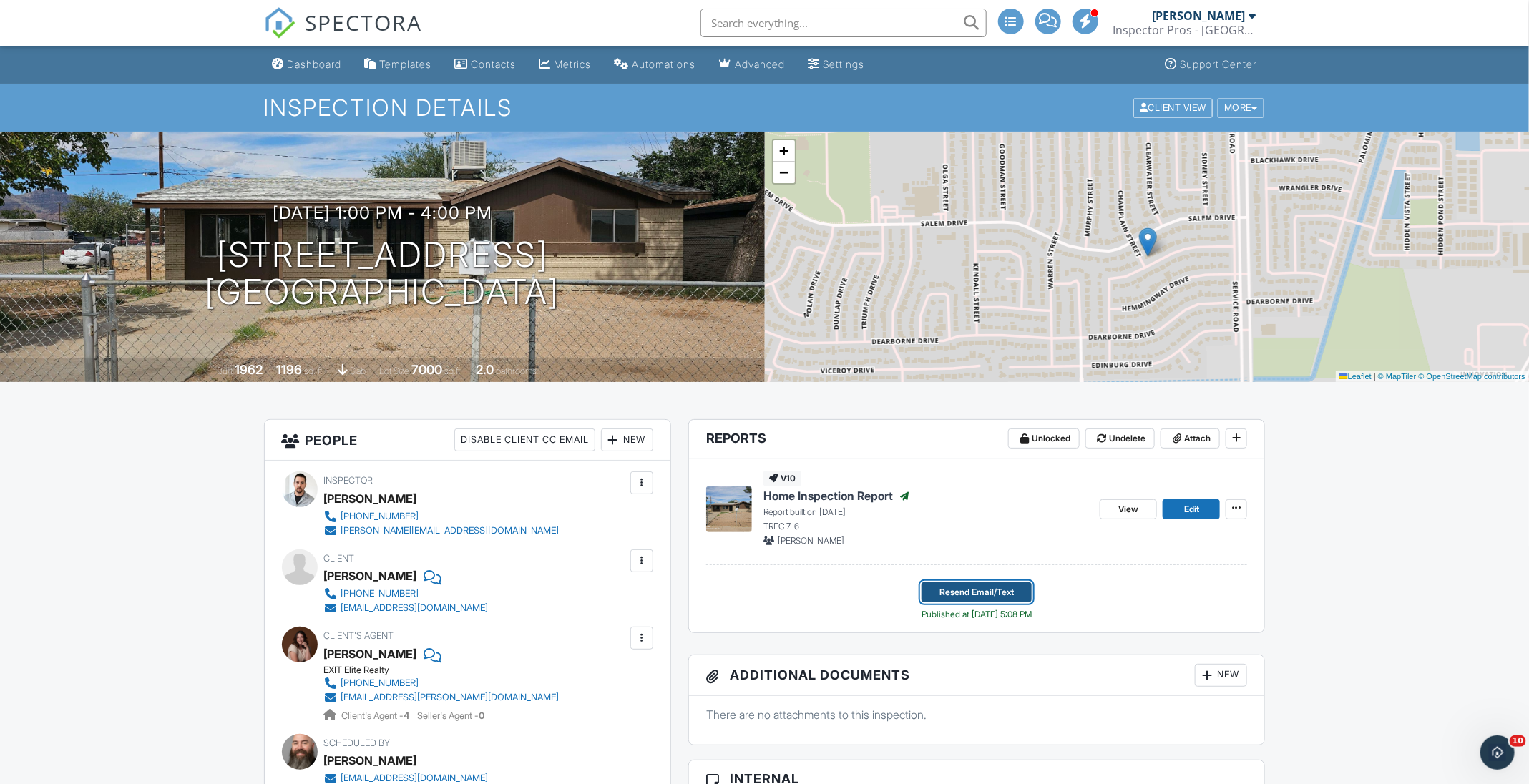
click at [1013, 595] on span "Resend Email/Text" at bounding box center [976, 592] width 75 height 14
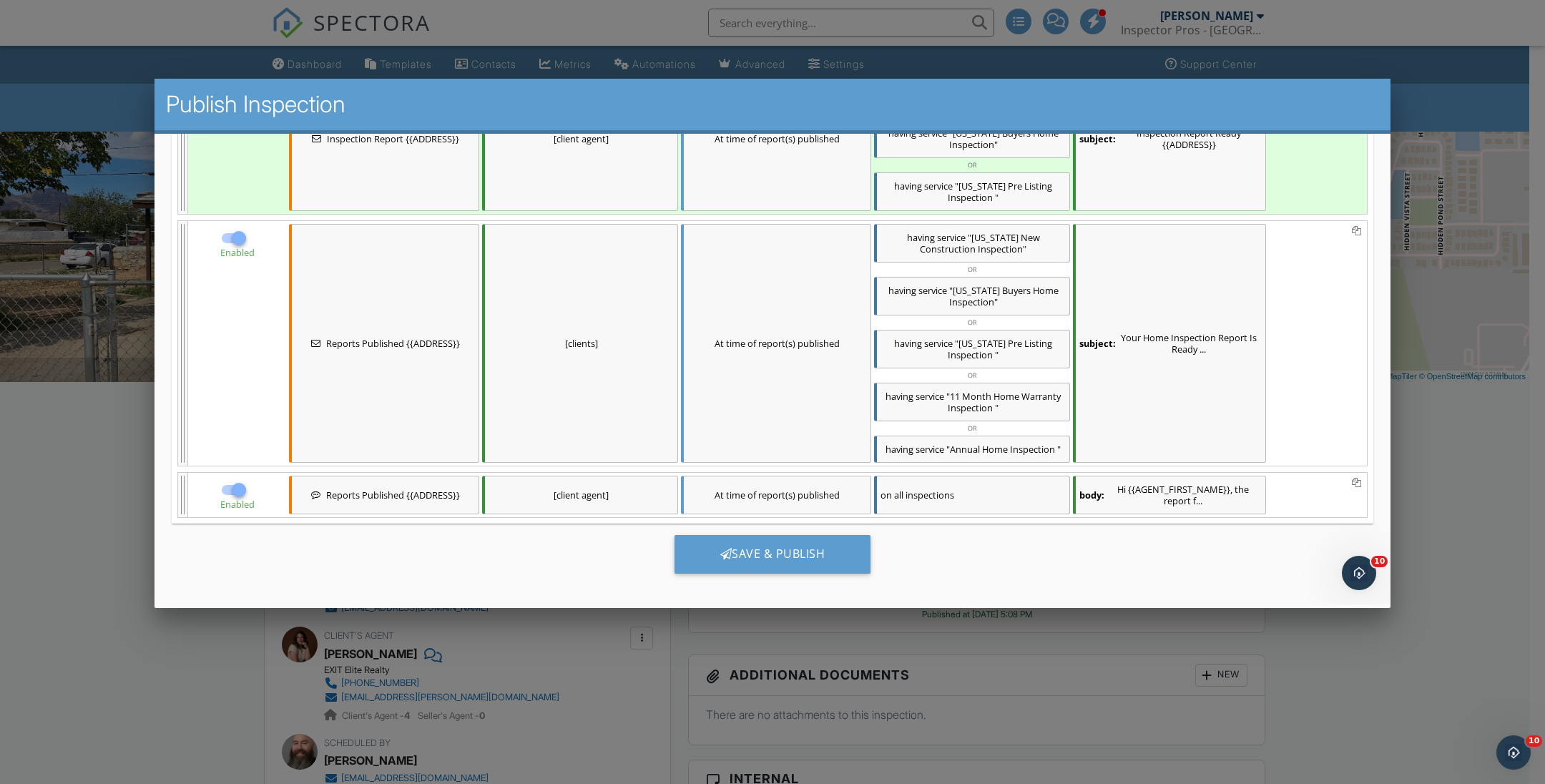
scroll to position [306, 0]
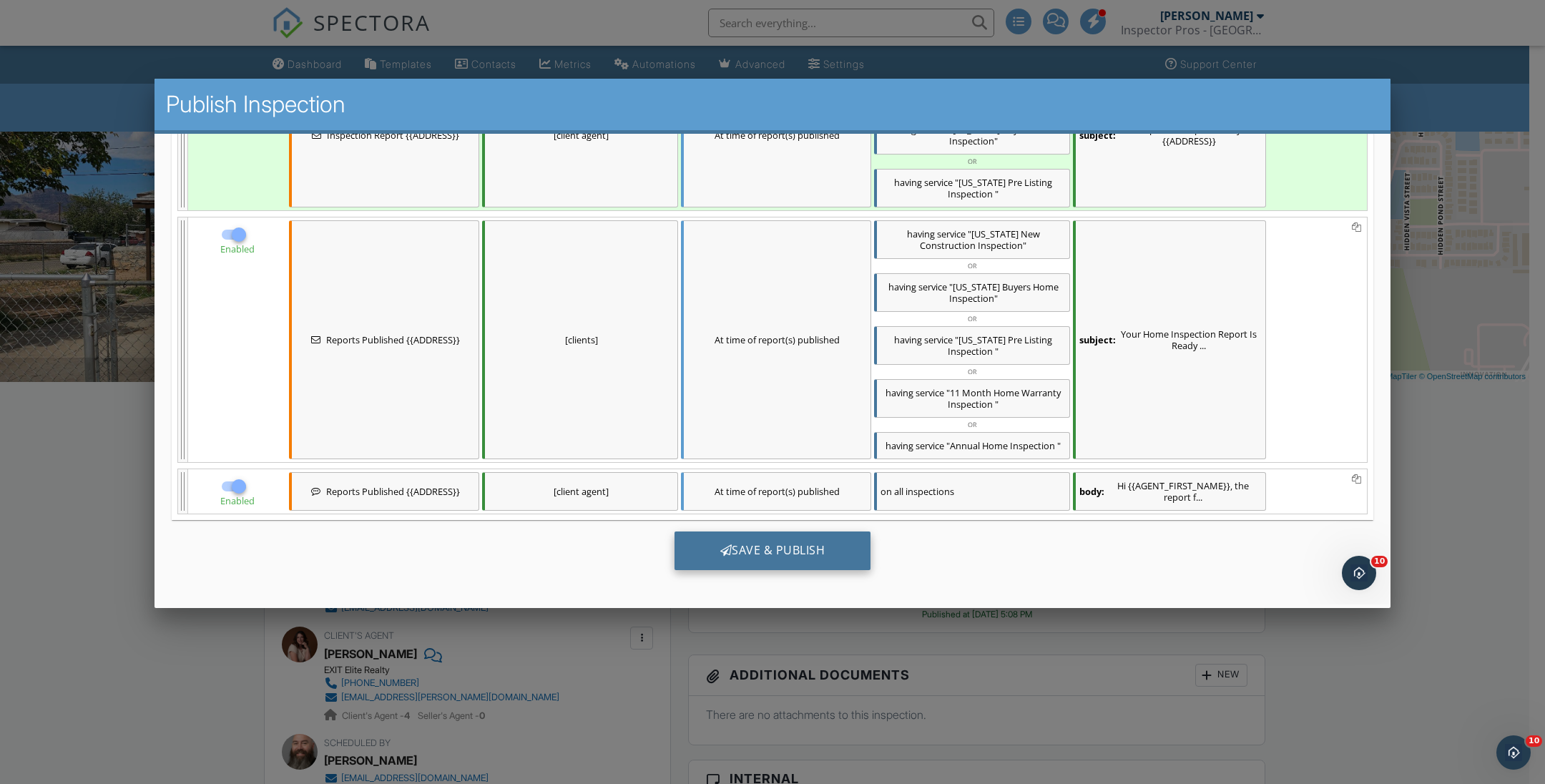
click at [833, 547] on div "Save & Publish" at bounding box center [773, 550] width 197 height 39
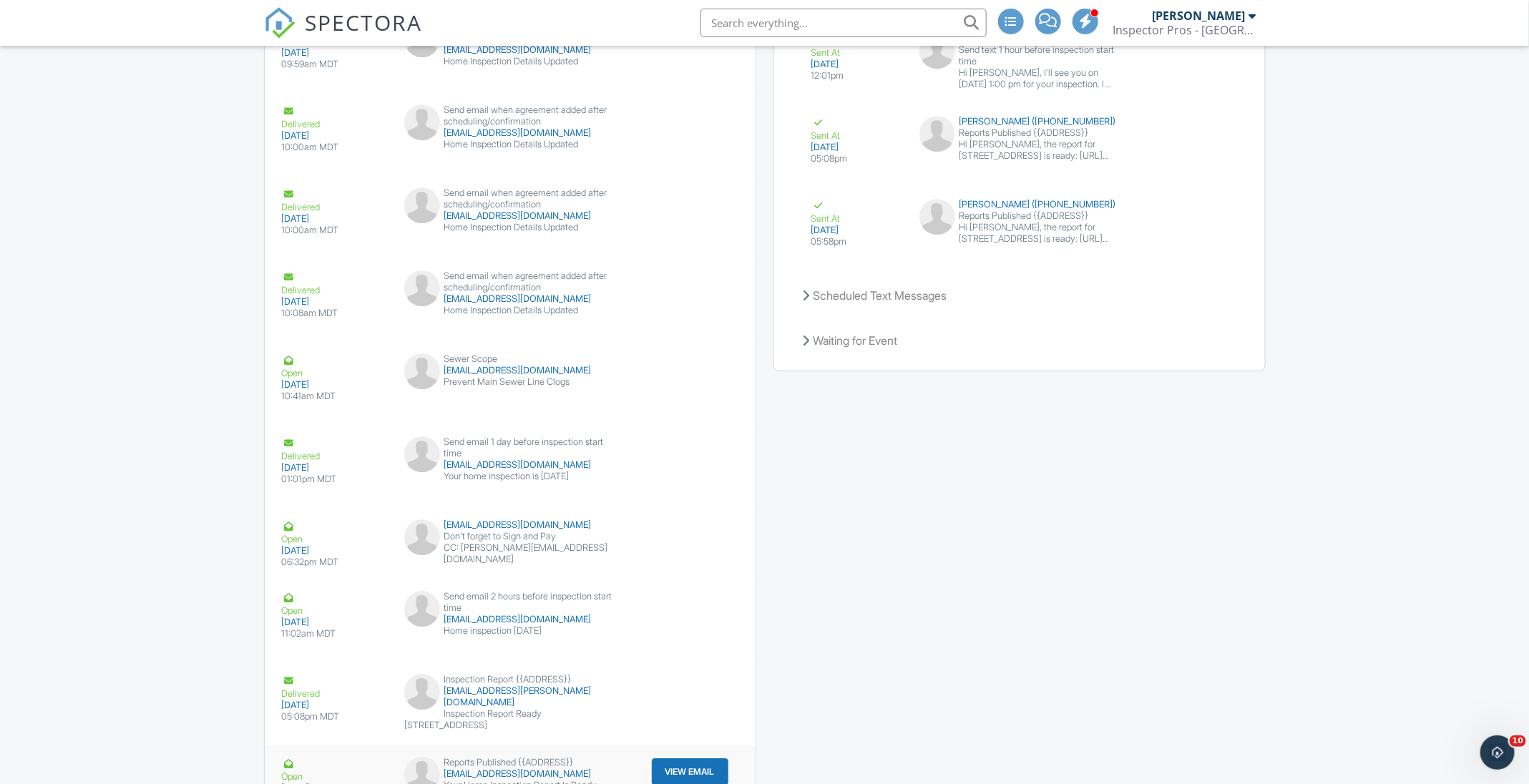
scroll to position [2419, 0]
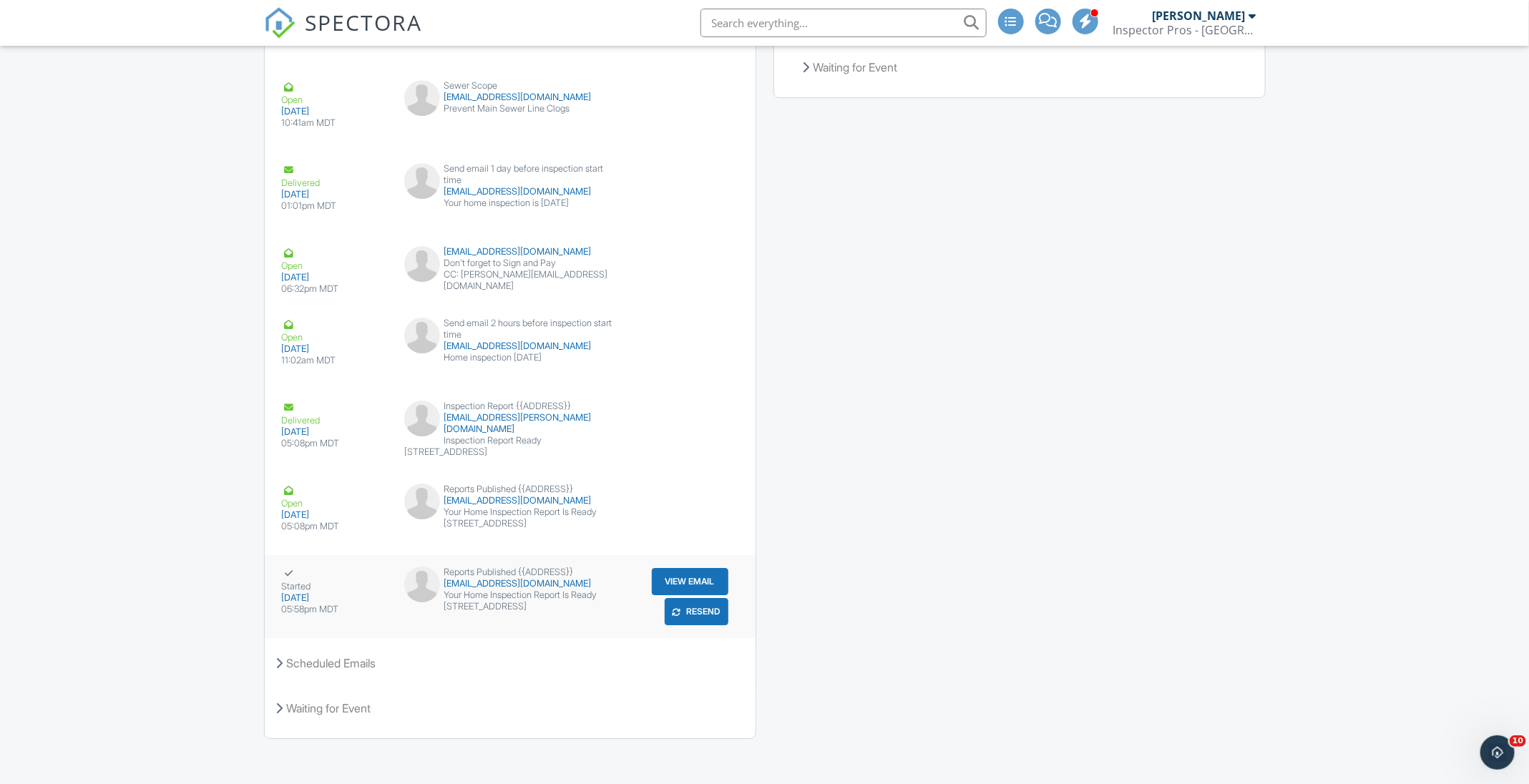
click at [672, 567] on button "View Email" at bounding box center [689, 581] width 76 height 27
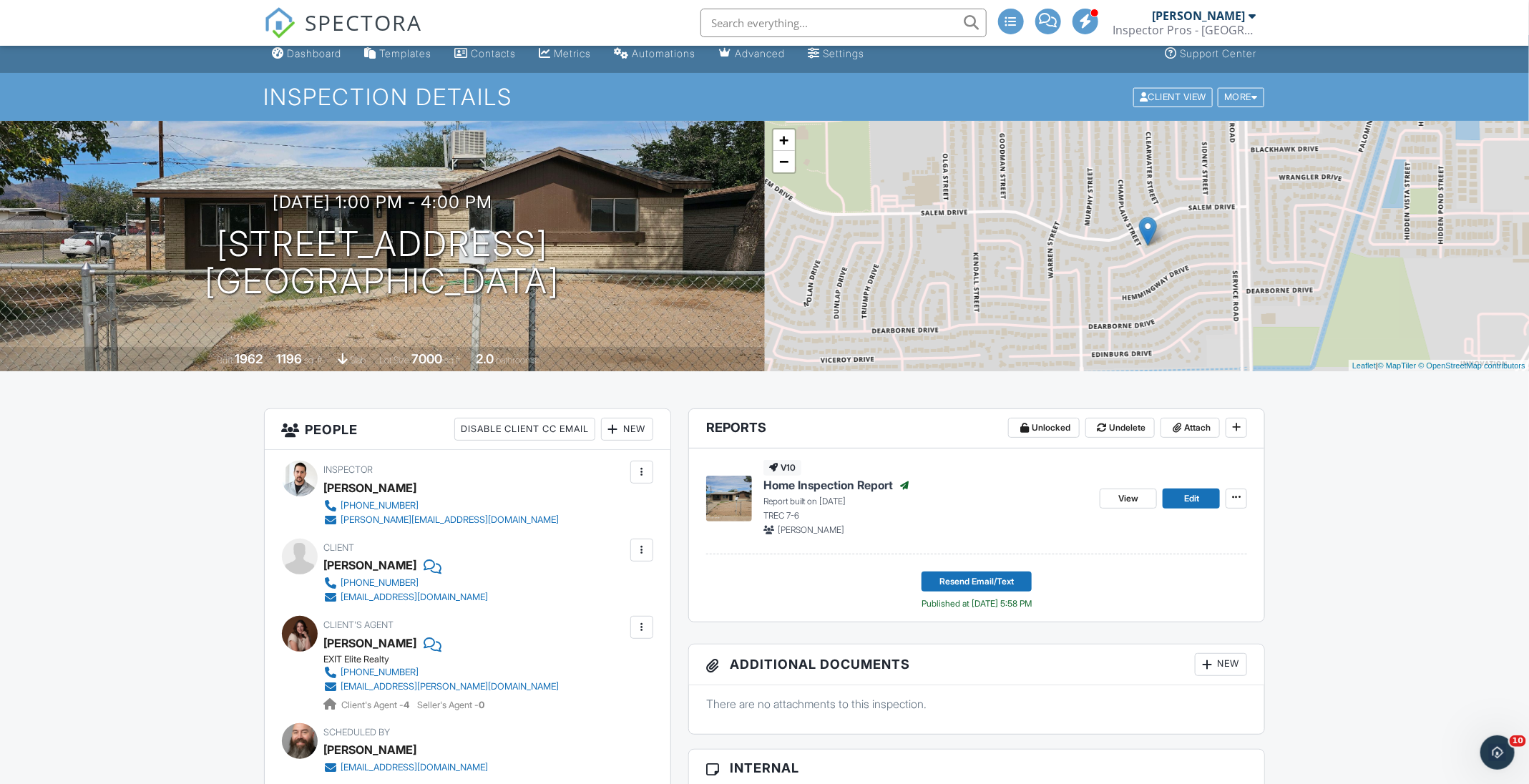
scroll to position [0, 0]
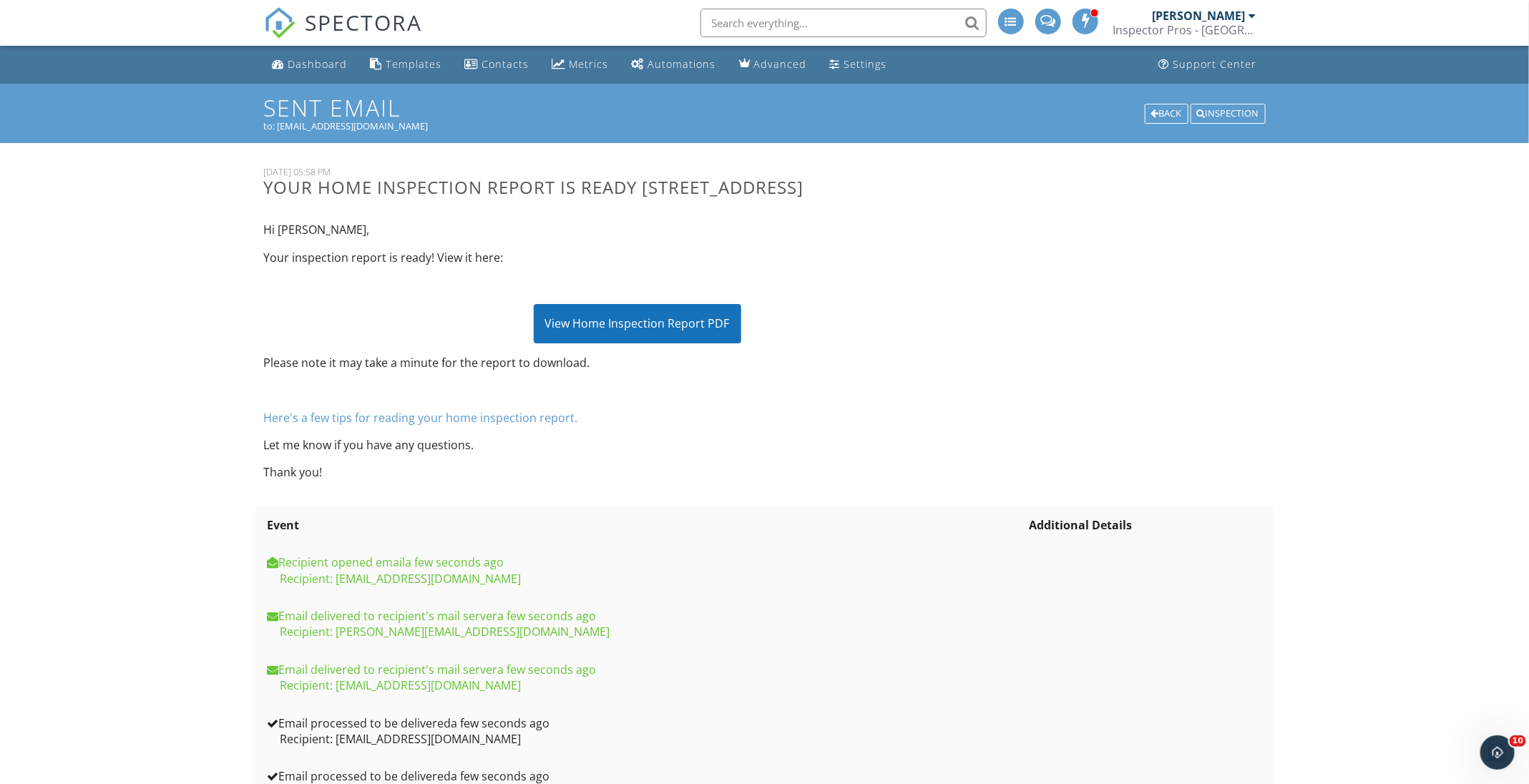
click at [667, 343] on div "View Home Inspection Report PDF" at bounding box center [637, 324] width 207 height 39
click at [315, 64] on div "Dashboard" at bounding box center [318, 63] width 60 height 13
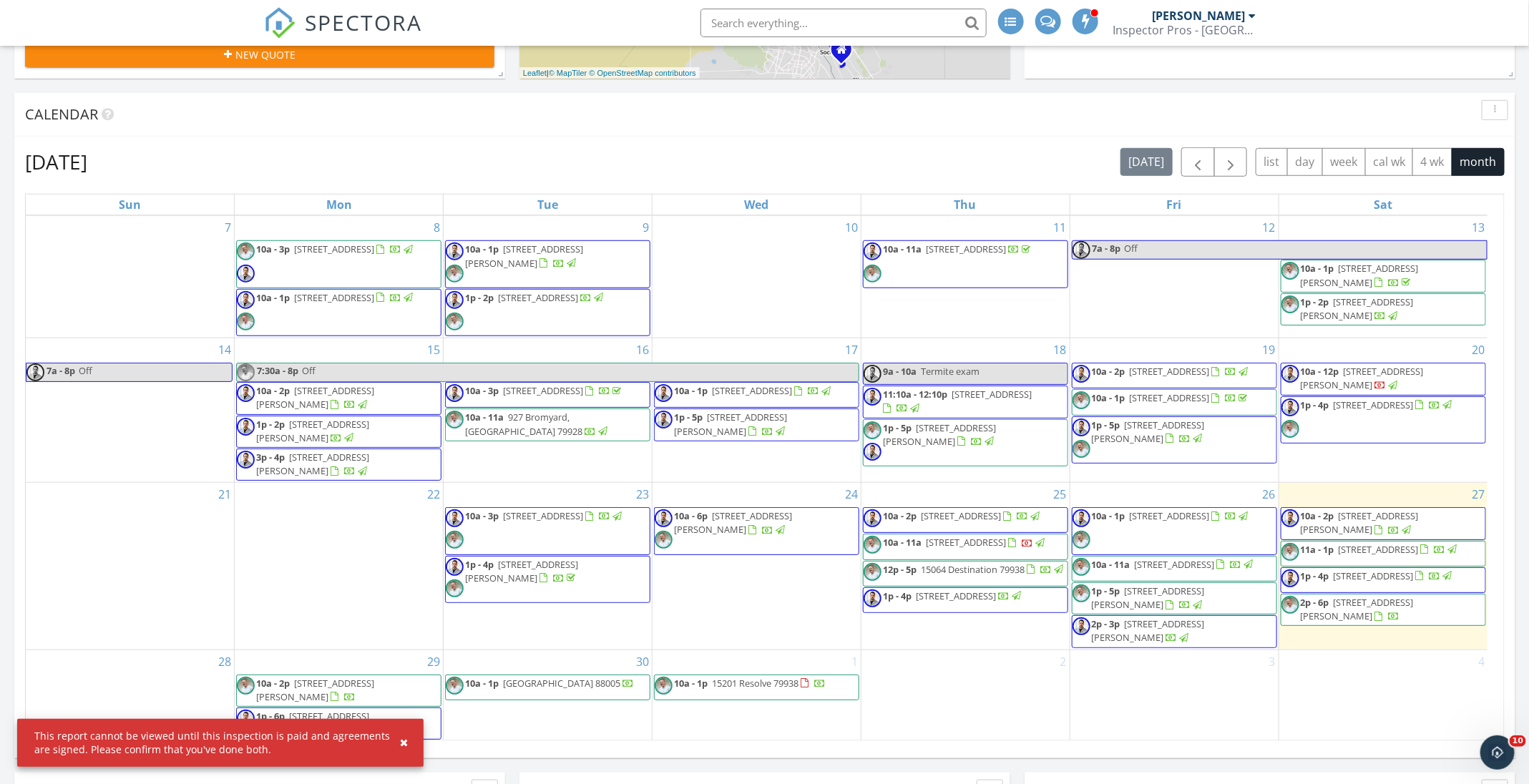
scroll to position [966, 0]
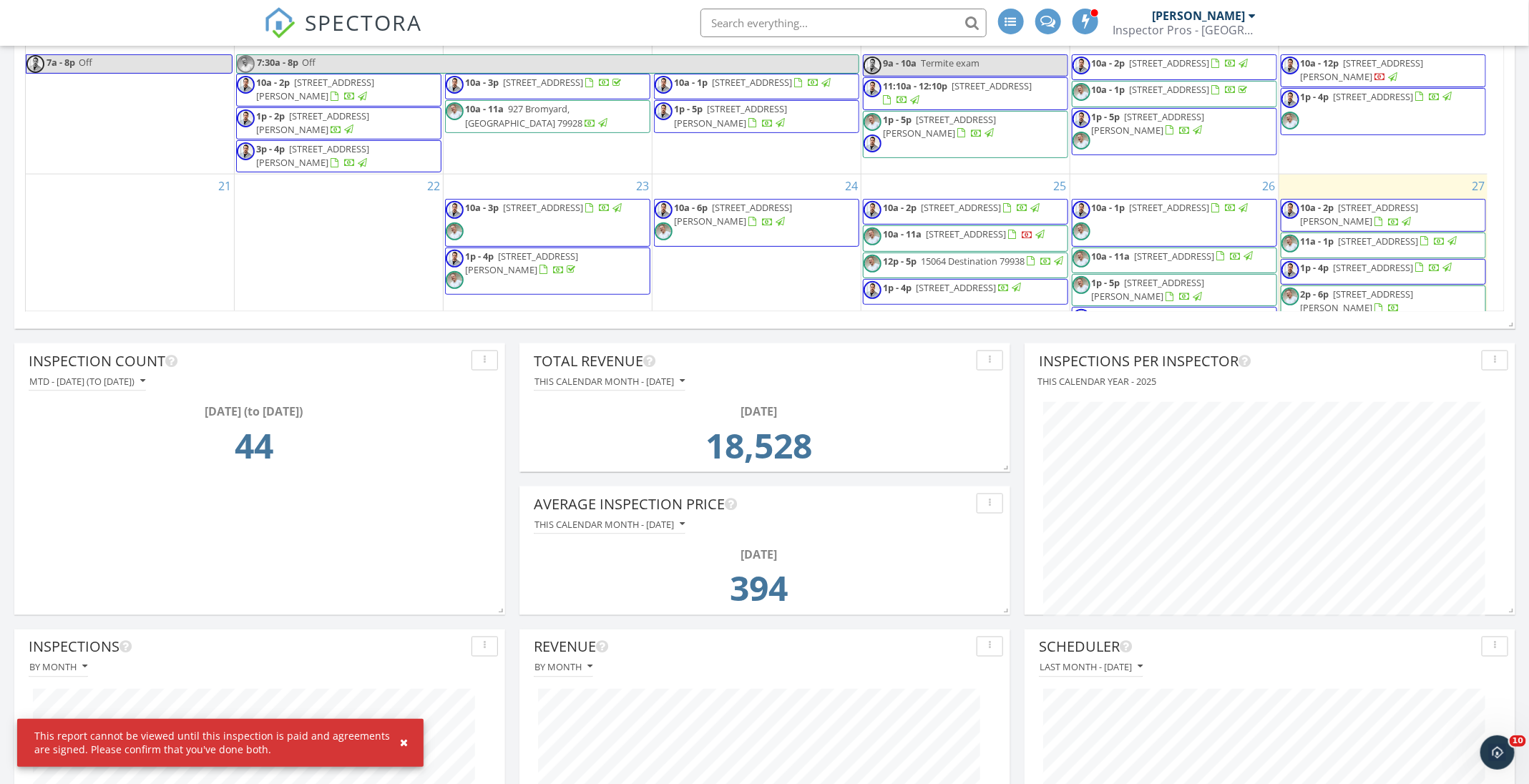
click at [1364, 281] on span "1p - 4p [STREET_ADDRESS]" at bounding box center [1368, 272] width 173 height 21
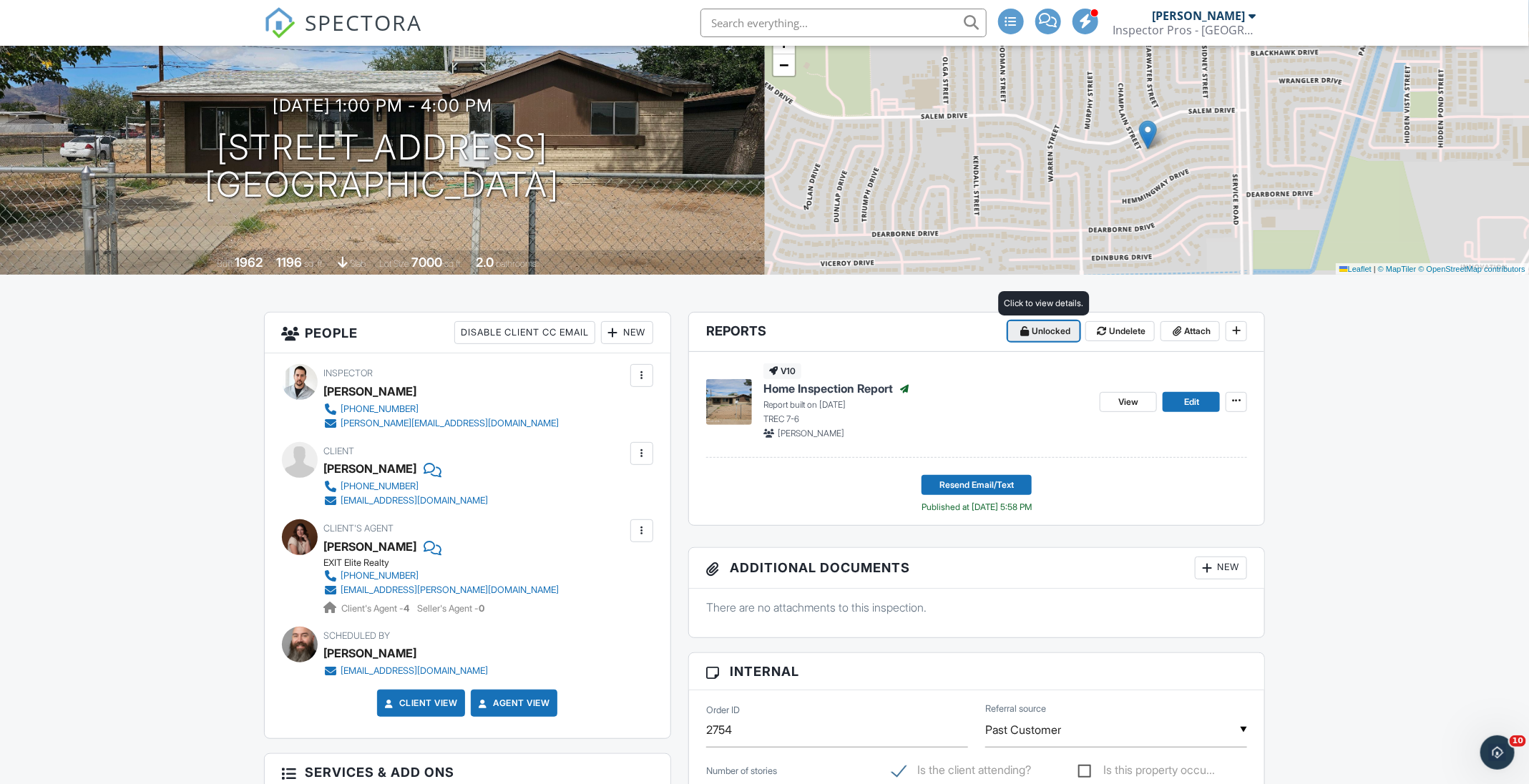
click at [1030, 333] on span at bounding box center [1025, 331] width 14 height 14
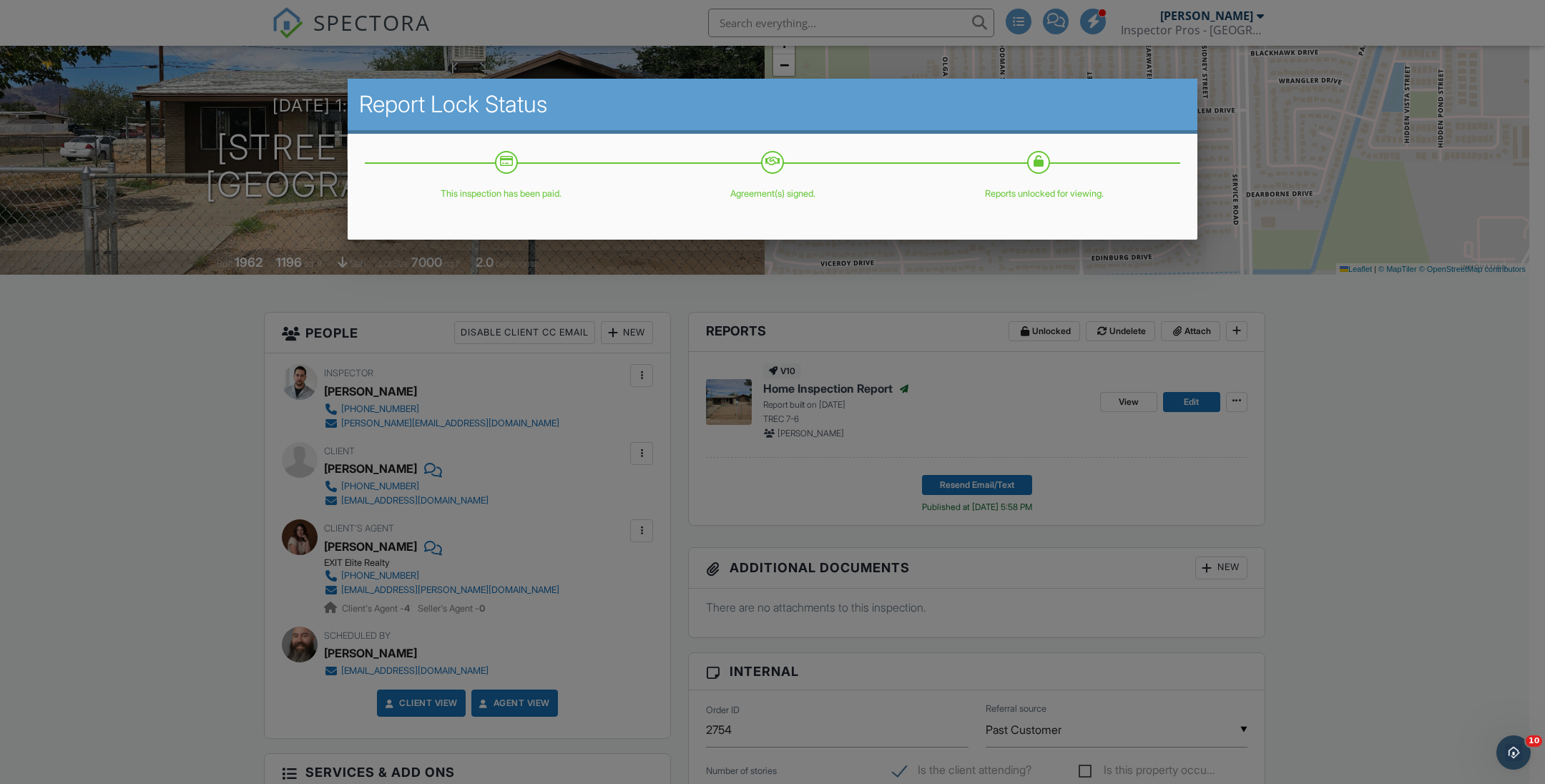
click at [1395, 492] on div at bounding box center [772, 417] width 1545 height 980
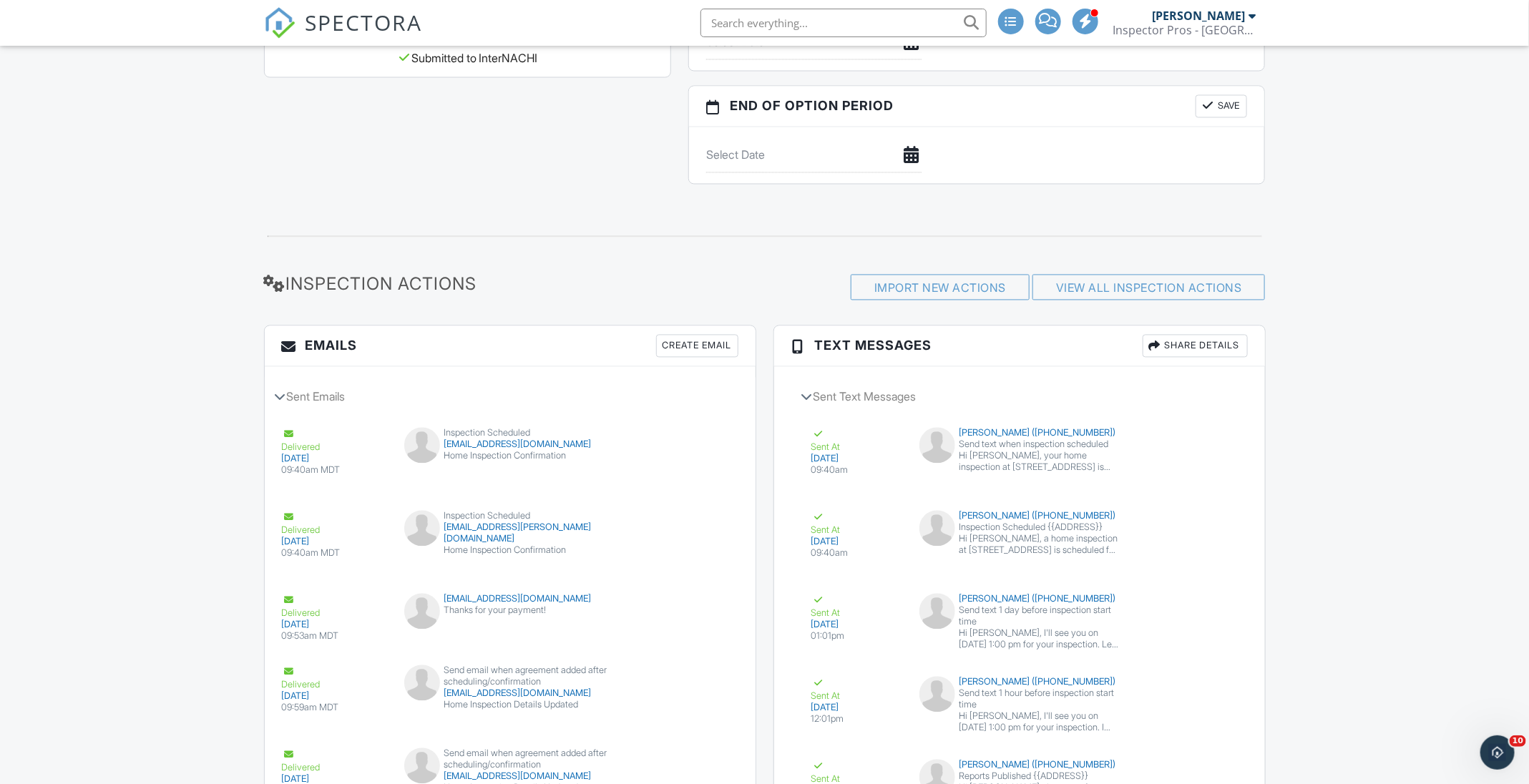
scroll to position [2360, 0]
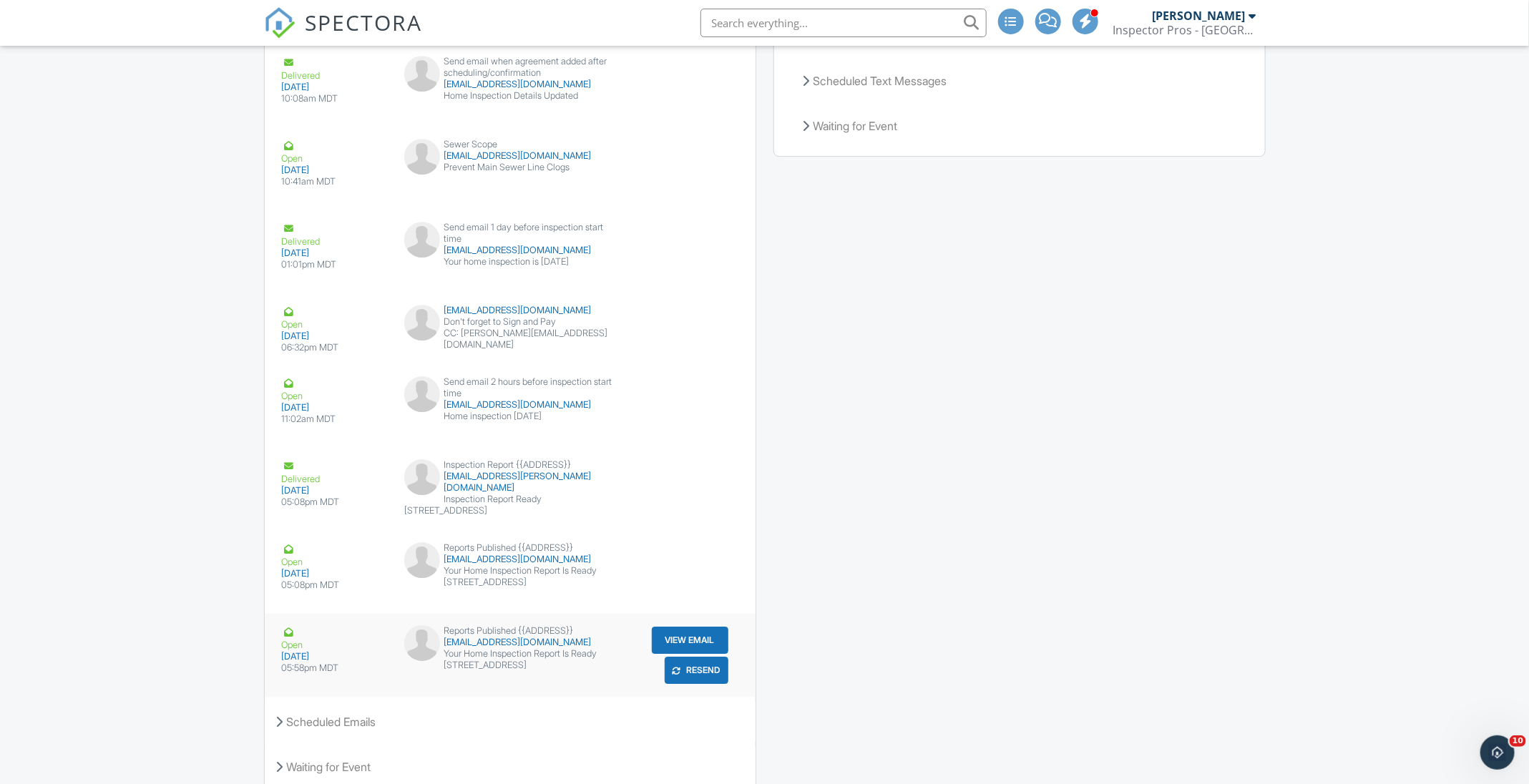
click at [687, 627] on button "View Email" at bounding box center [689, 639] width 76 height 27
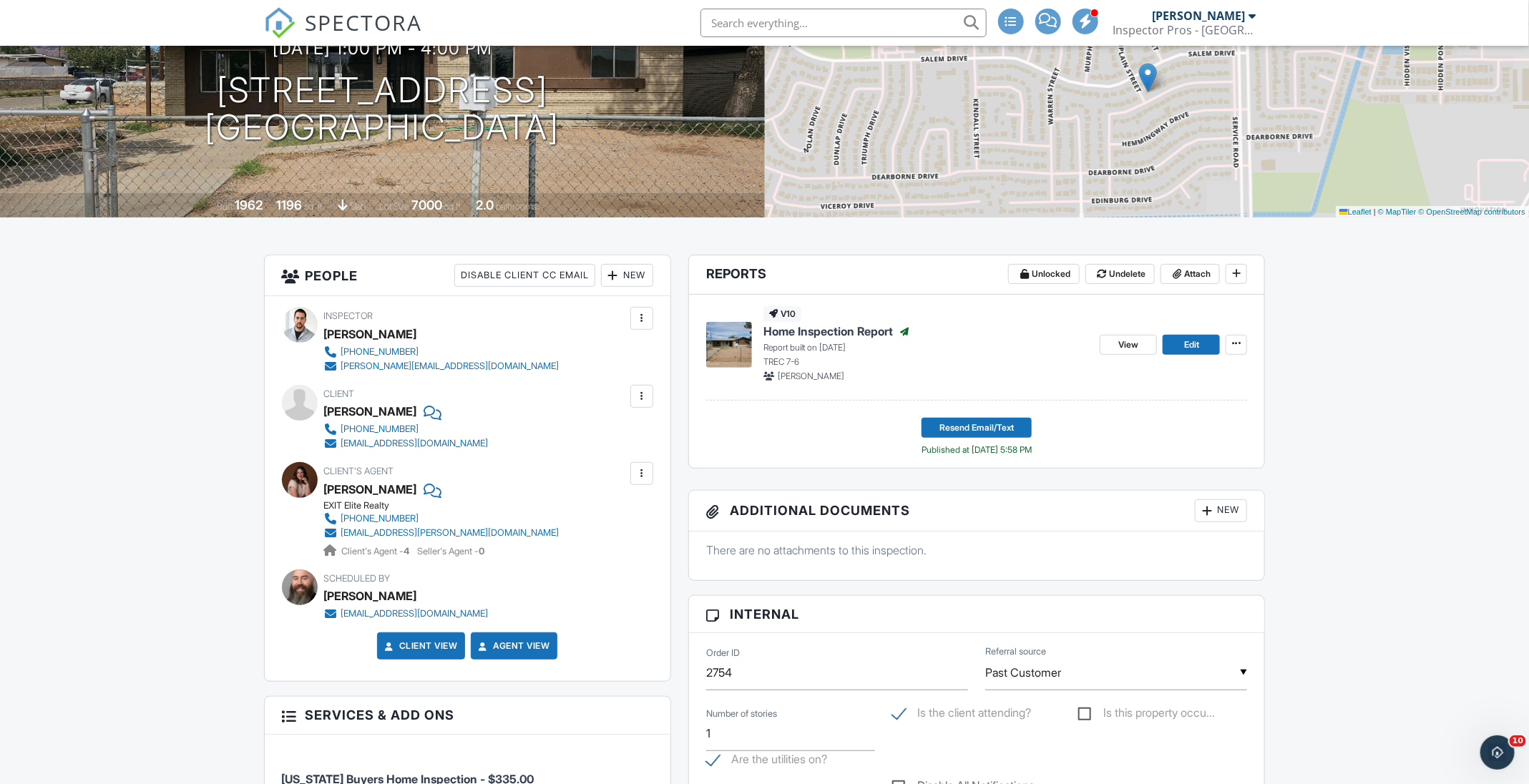
scroll to position [0, 0]
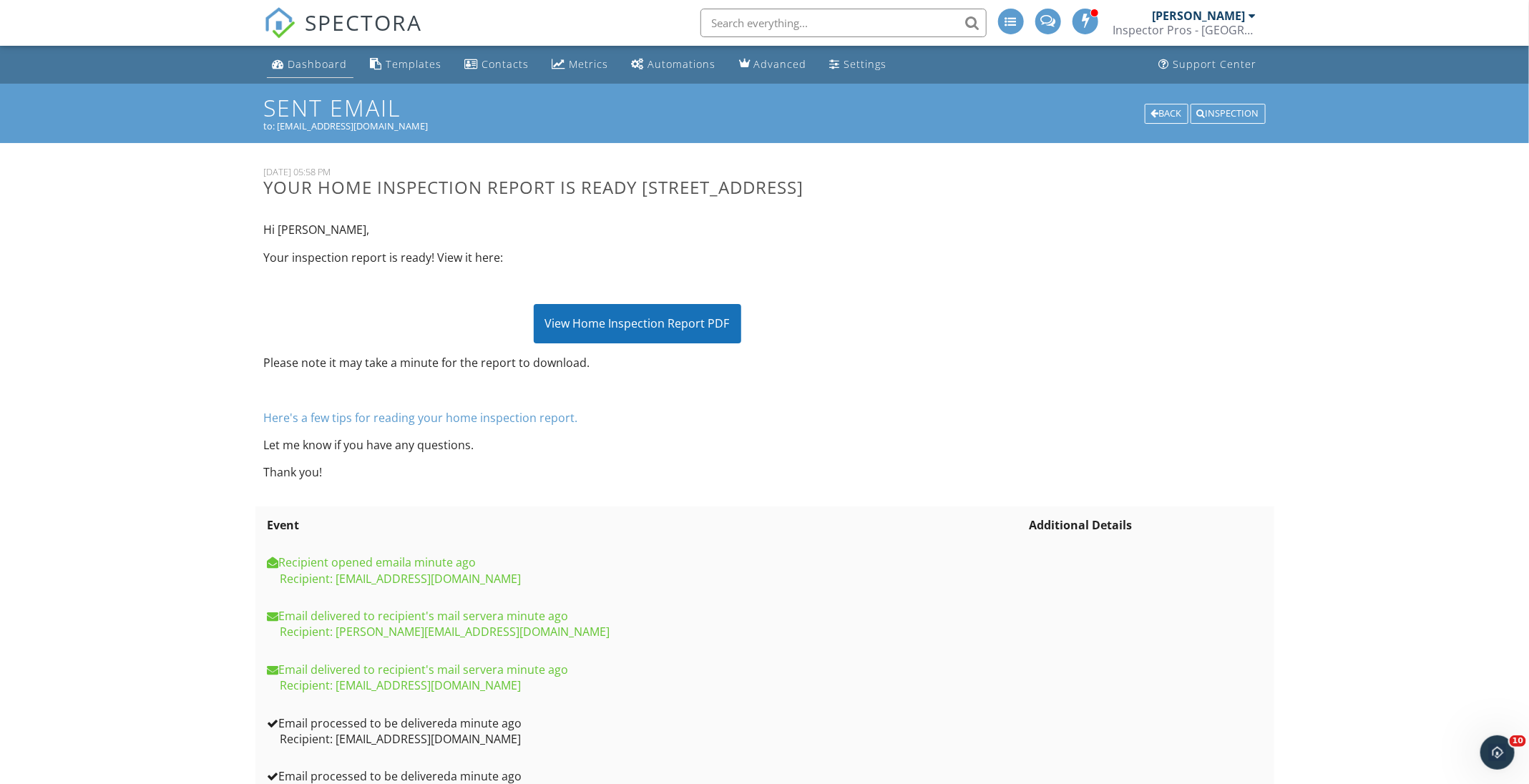
click at [318, 73] on link "Dashboard" at bounding box center [310, 65] width 87 height 26
click at [686, 343] on div "View Home Inspection Report PDF" at bounding box center [637, 324] width 207 height 39
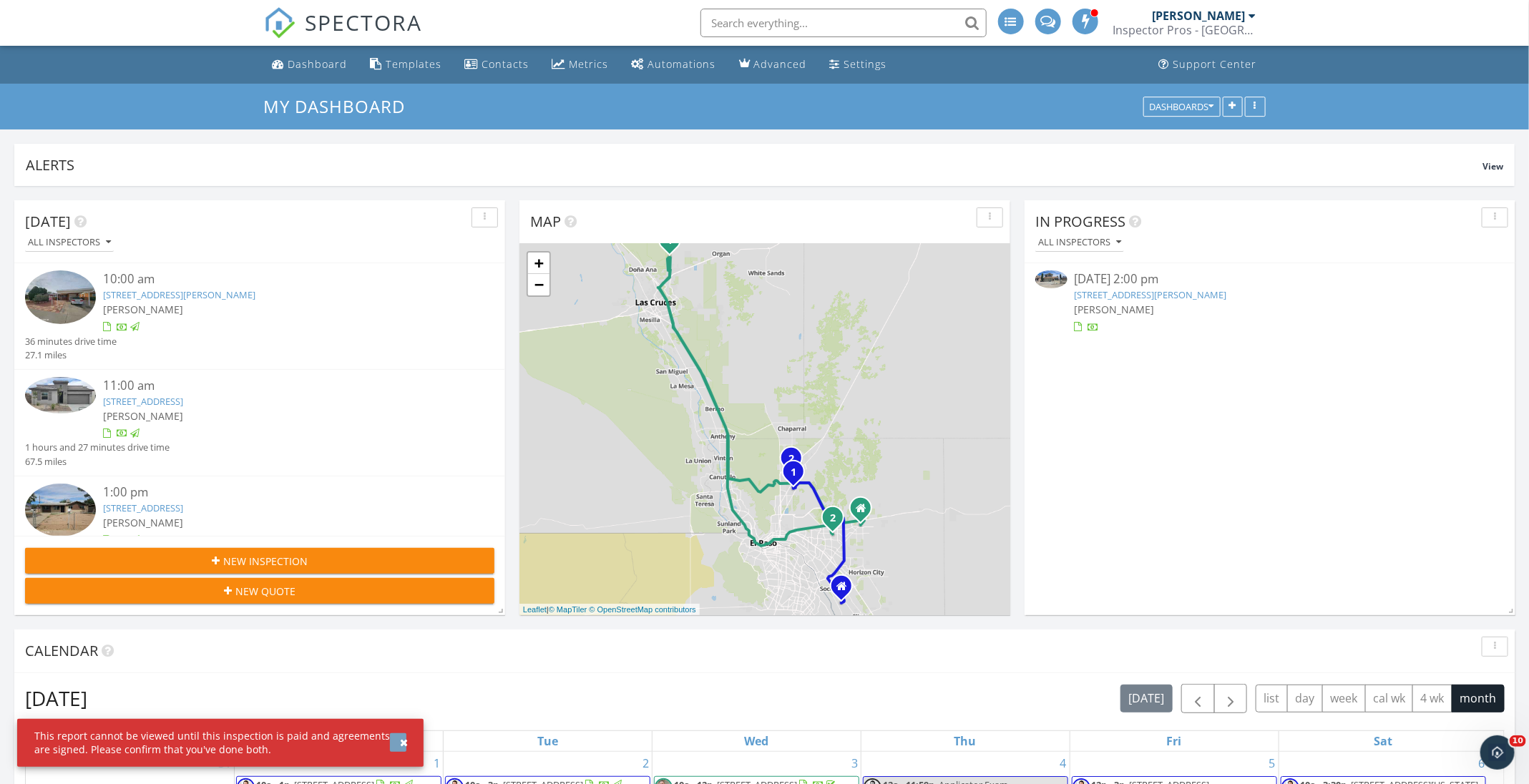
click at [405, 742] on div "button" at bounding box center [404, 742] width 8 height 10
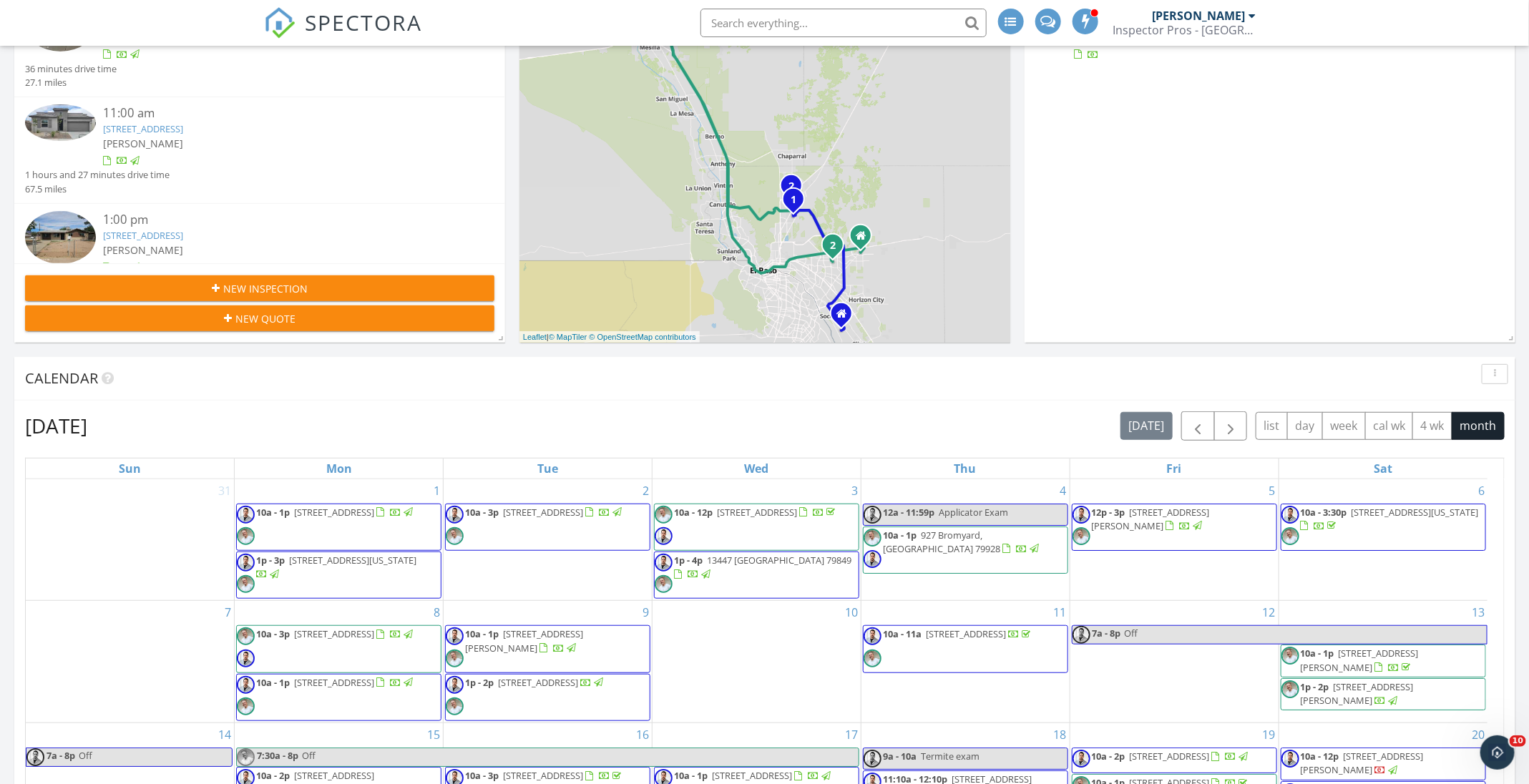
scroll to position [537, 0]
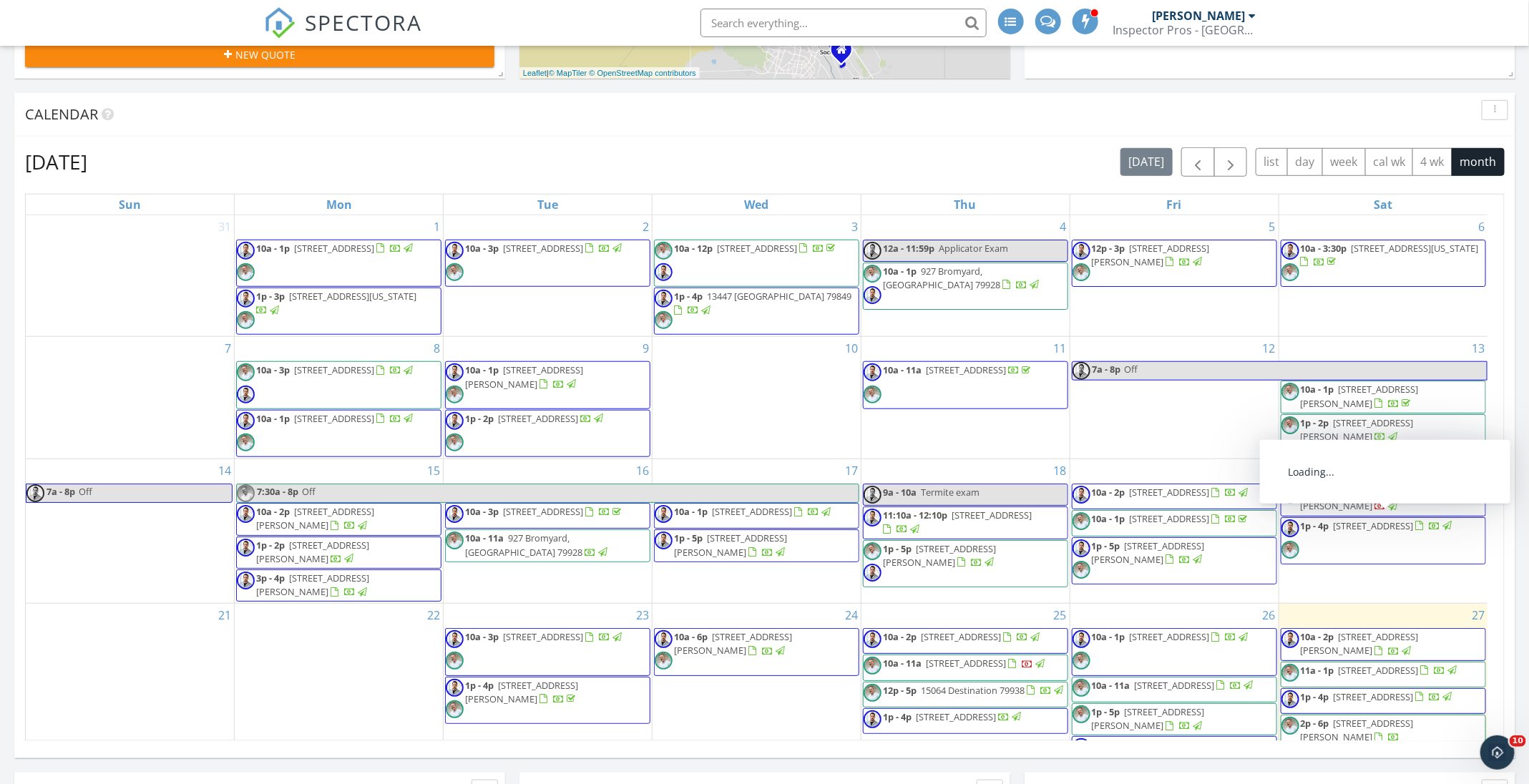
click at [1418, 630] on span "[STREET_ADDRESS][PERSON_NAME]" at bounding box center [1360, 643] width 118 height 26
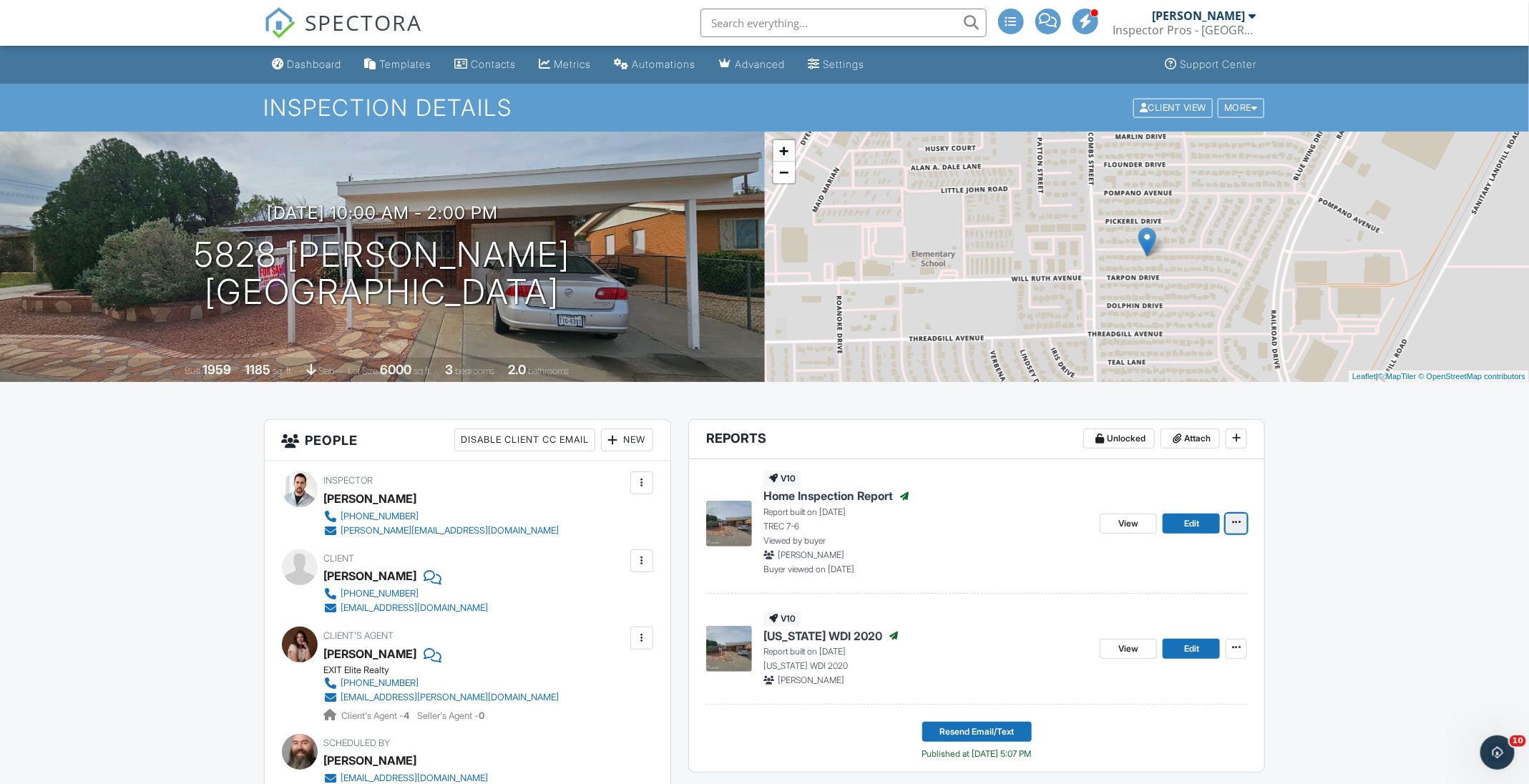
click at [1239, 527] on span at bounding box center [1236, 522] width 14 height 14
click at [1360, 609] on div "Assign Inspectors Copy Reinspection Report View Log RRB Log Delete Report" at bounding box center [1306, 645] width 446 height 213
click at [1137, 525] on span "View" at bounding box center [1128, 524] width 20 height 14
